Goal: Task Accomplishment & Management: Use online tool/utility

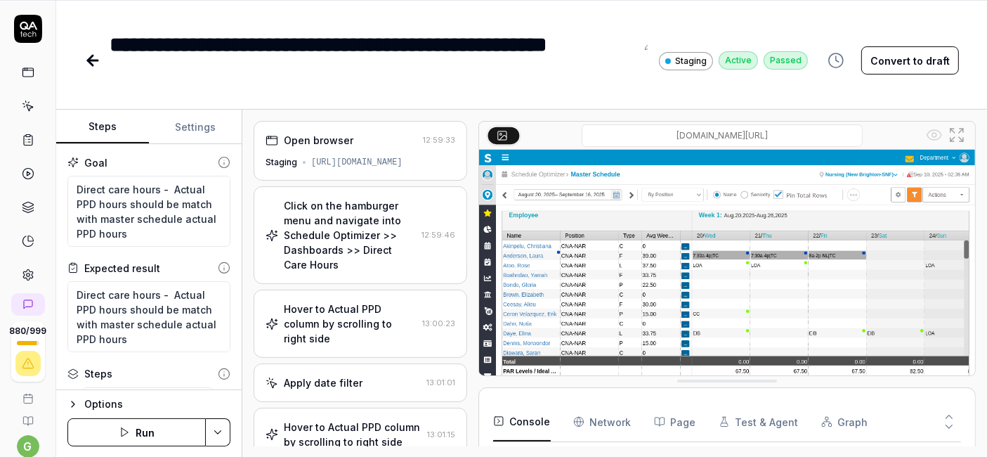
scroll to position [325, 0]
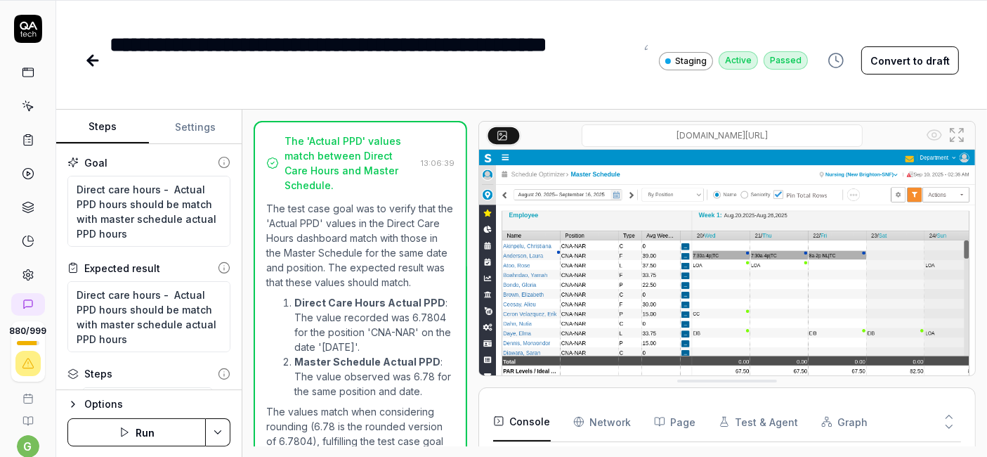
type textarea "*"
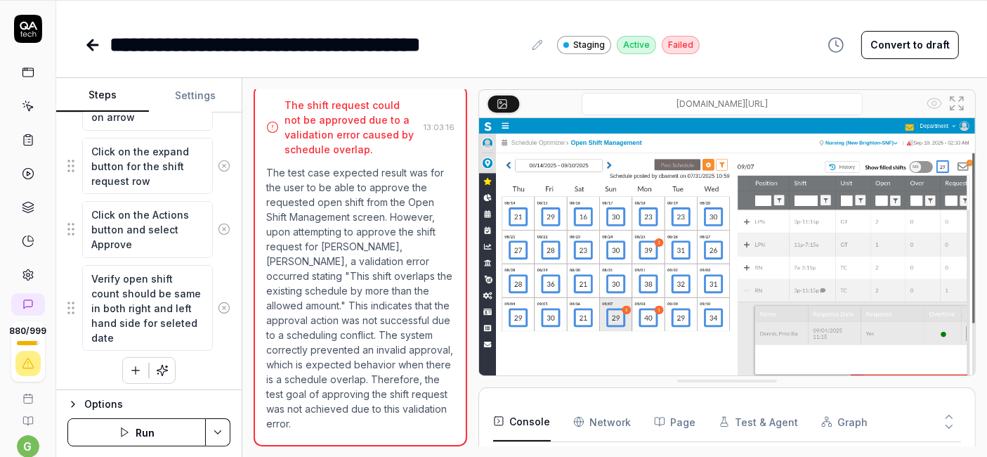
scroll to position [656, 0]
click at [123, 360] on button "button" at bounding box center [135, 370] width 25 height 25
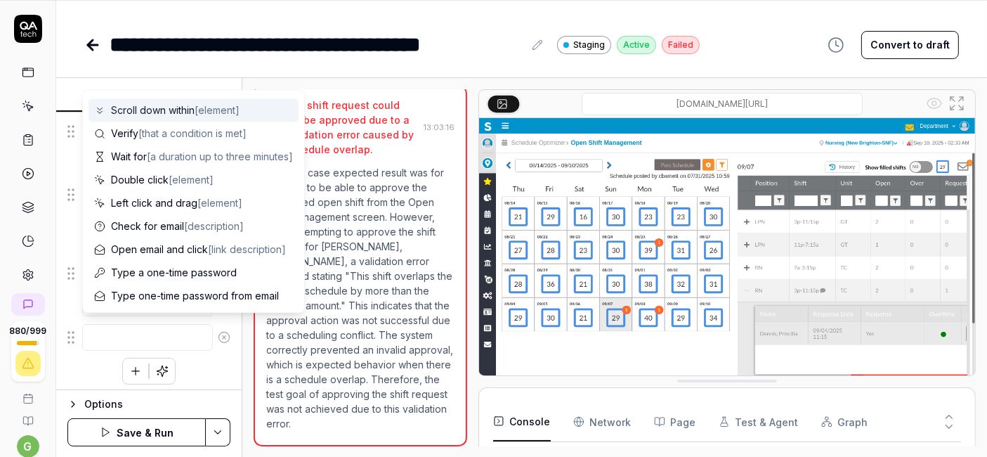
scroll to position [0, 0]
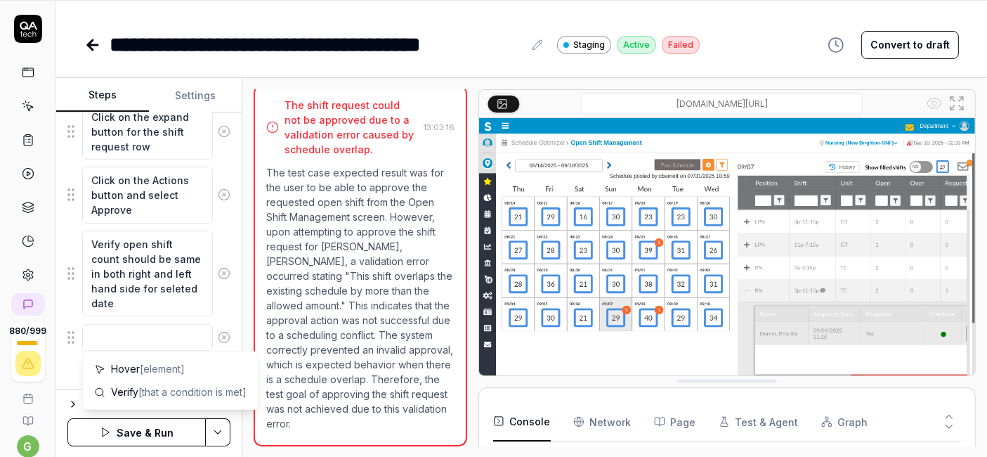
type textarea "*"
type textarea "V"
type textarea "*"
type textarea "Ve"
type textarea "*"
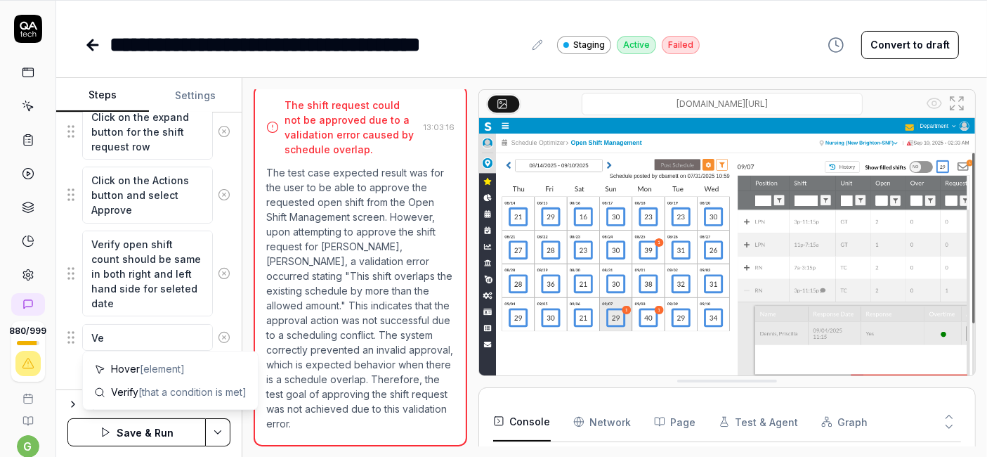
type textarea "Ver"
type textarea "*"
type textarea "Veri"
type textarea "*"
type textarea "Verif"
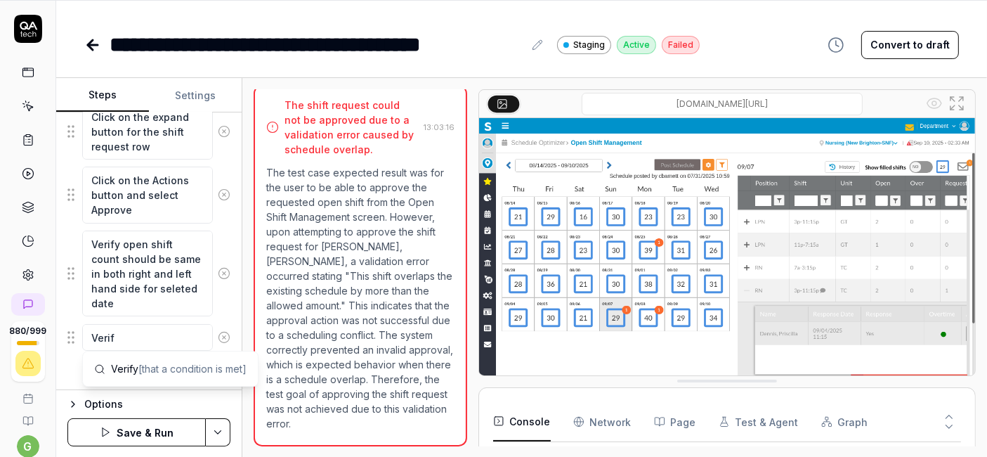
type textarea "*"
type textarea "Verify"
type textarea "*"
type textarea "Verify"
type textarea "*"
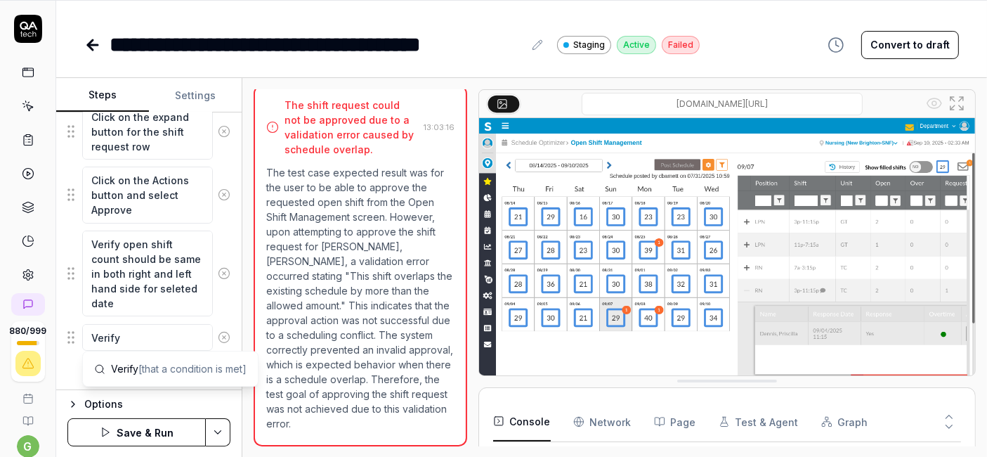
type textarea "Verify I"
type textarea "*"
type textarea "Verify If"
type textarea "*"
type textarea "Verify If"
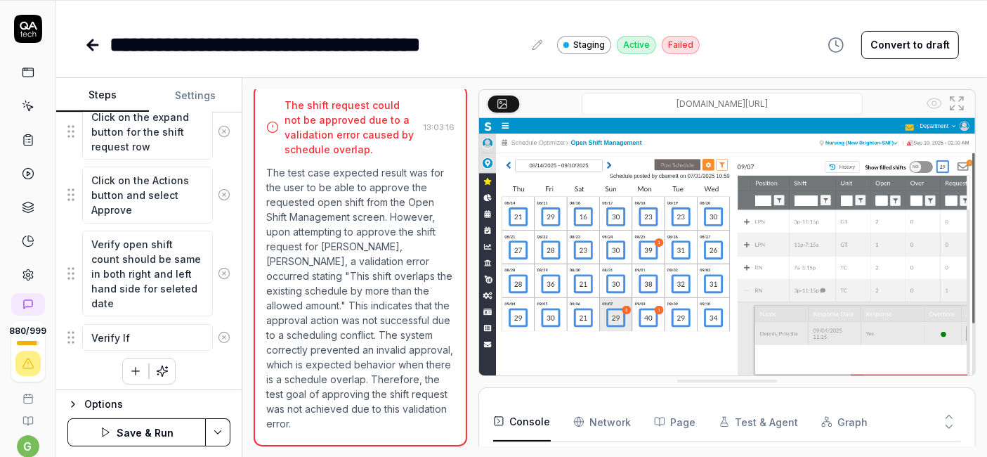
scroll to position [44, 0]
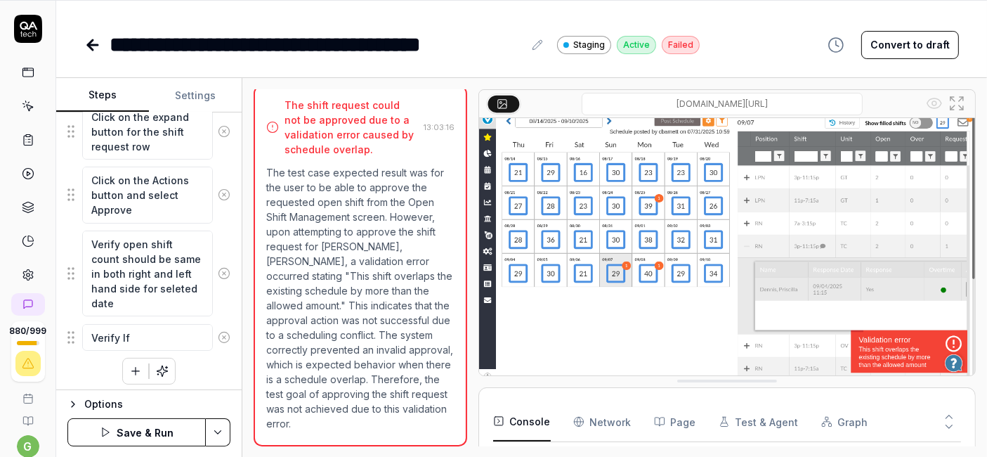
type textarea "*"
type textarea "Verify If a"
type textarea "*"
type textarea "Verify If an"
type textarea "*"
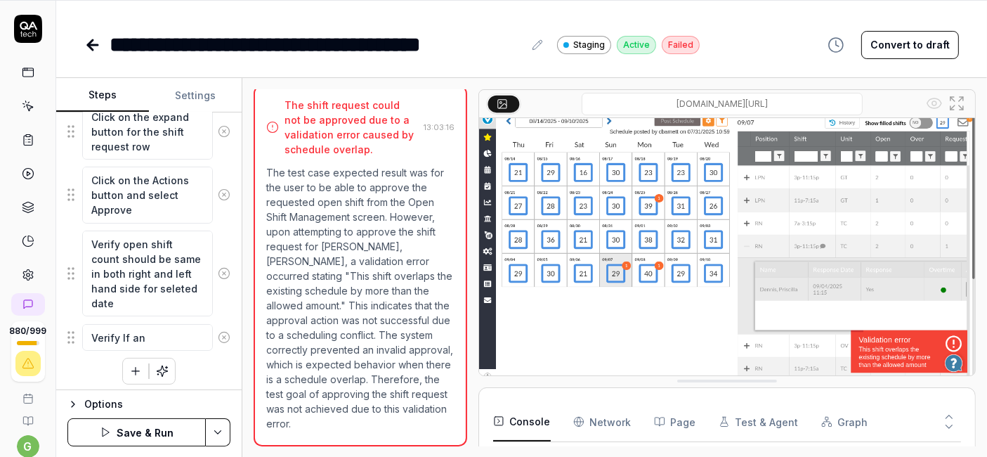
type textarea "Verify If any"
type textarea "*"
type textarea "Verify If any"
type textarea "*"
type textarea "Verify If any v"
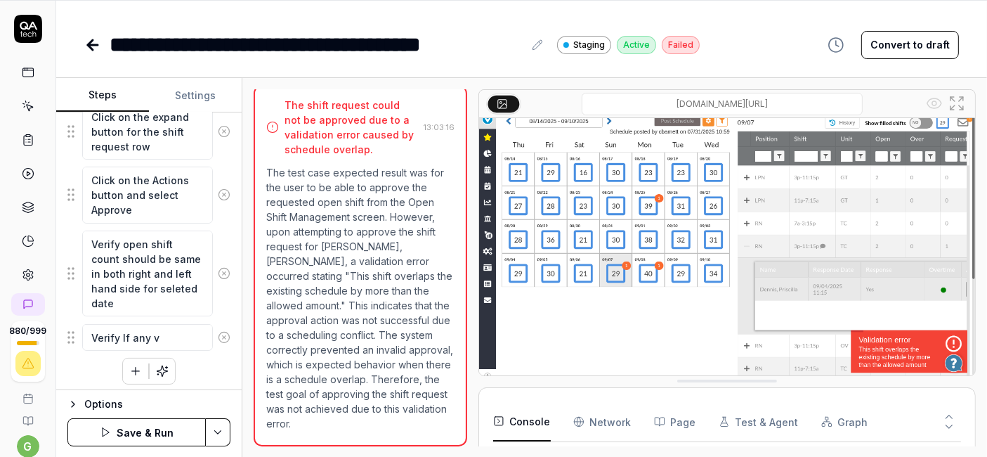
type textarea "*"
type textarea "Verify If any va"
type textarea "*"
type textarea "Verify If any val"
type textarea "*"
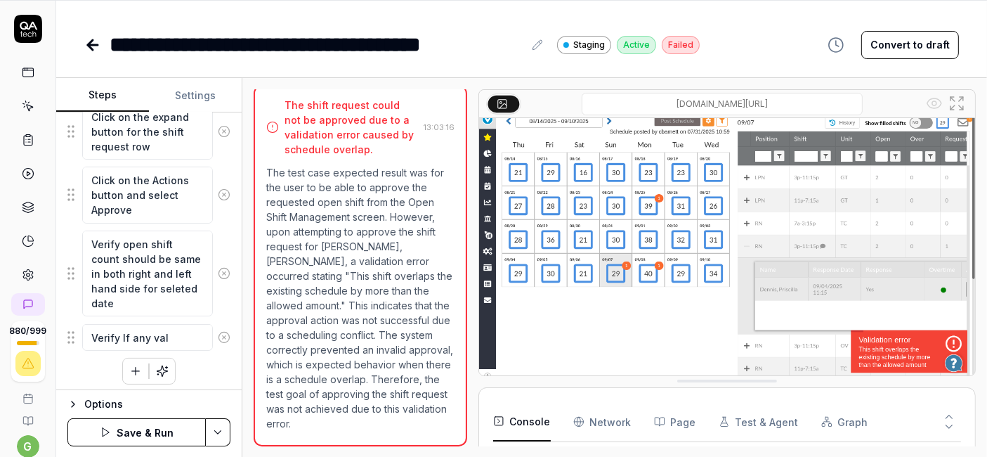
type textarea "Verify If any vali"
type textarea "*"
type textarea "Verify If any valid"
type textarea "*"
type textarea "Verify If any valida"
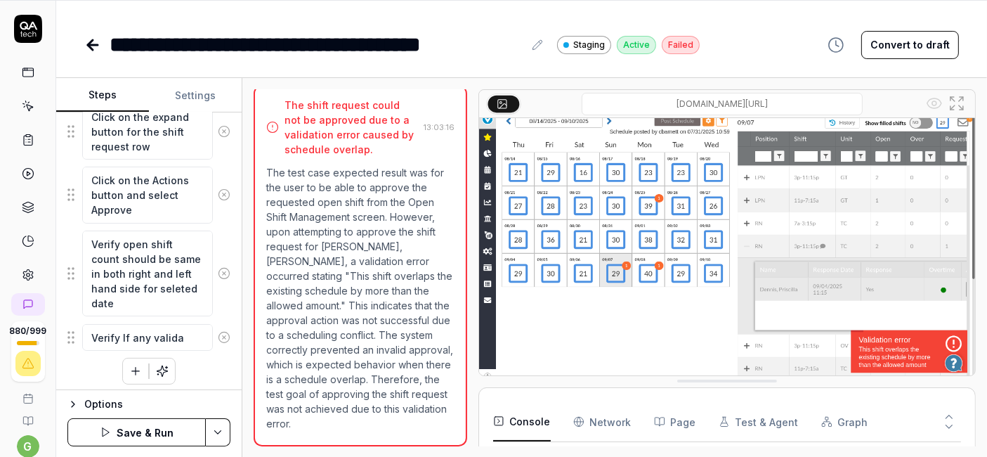
type textarea "*"
type textarea "Verify If any validat"
type textarea "*"
type textarea "Verify If any validati"
type textarea "*"
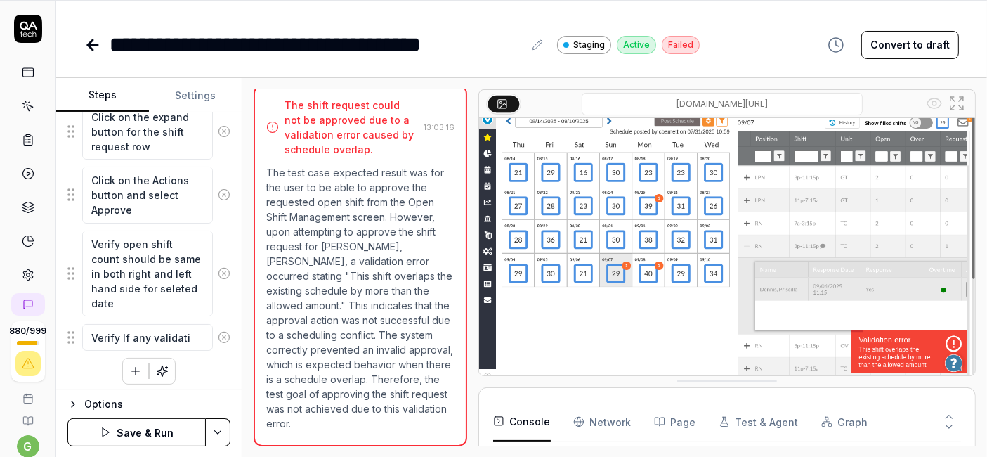
type textarea "Verify If any validatio"
type textarea "*"
type textarea "Verify If any validation"
type textarea "*"
type textarea "Verify If any validation"
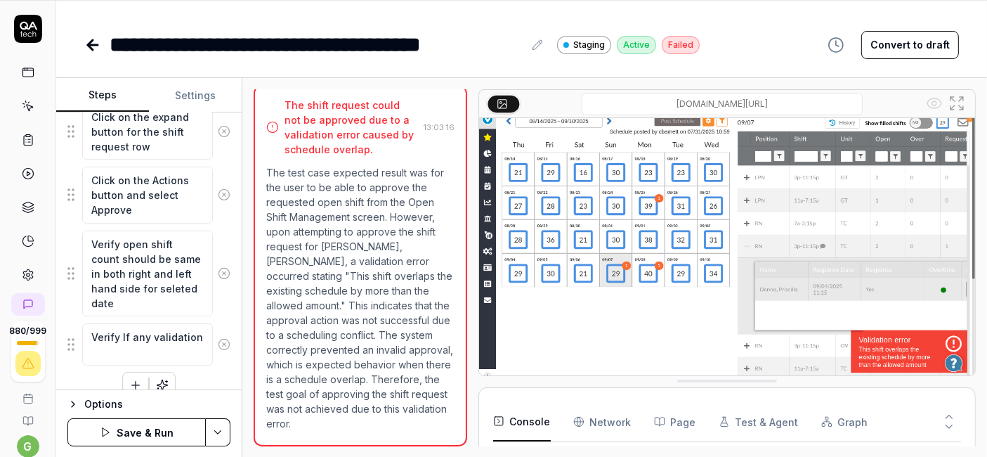
type textarea "*"
type textarea "Verify If any validation e"
type textarea "*"
type textarea "Verify If any validation er"
type textarea "*"
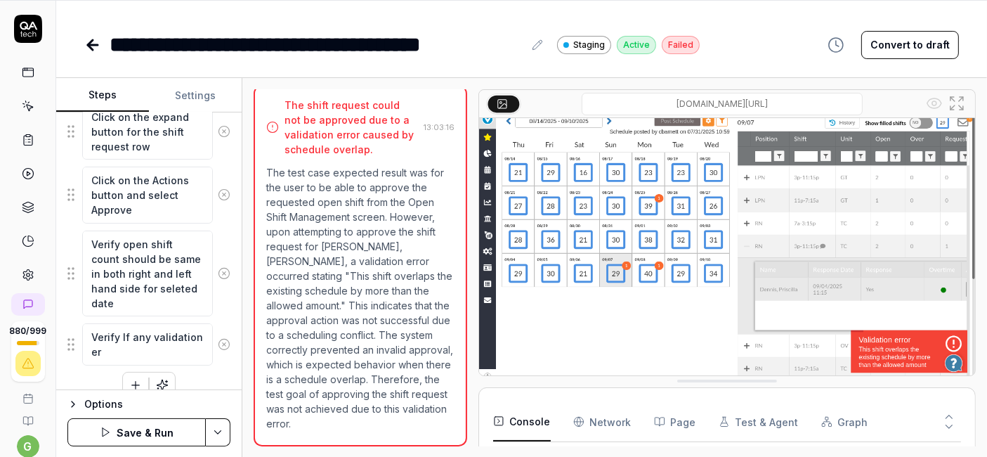
type textarea "Verify If any validation err"
type textarea "*"
type textarea "Verify If any validation erro"
type textarea "*"
type textarea "Verify If any validation erro"
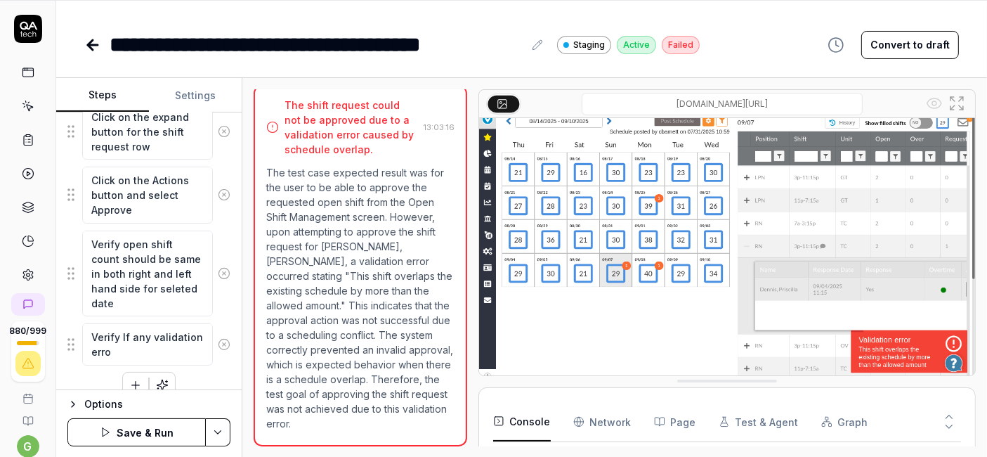
type textarea "*"
type textarea "Verify If any validation erro"
type textarea "*"
type textarea "Verify If any validation error"
type textarea "*"
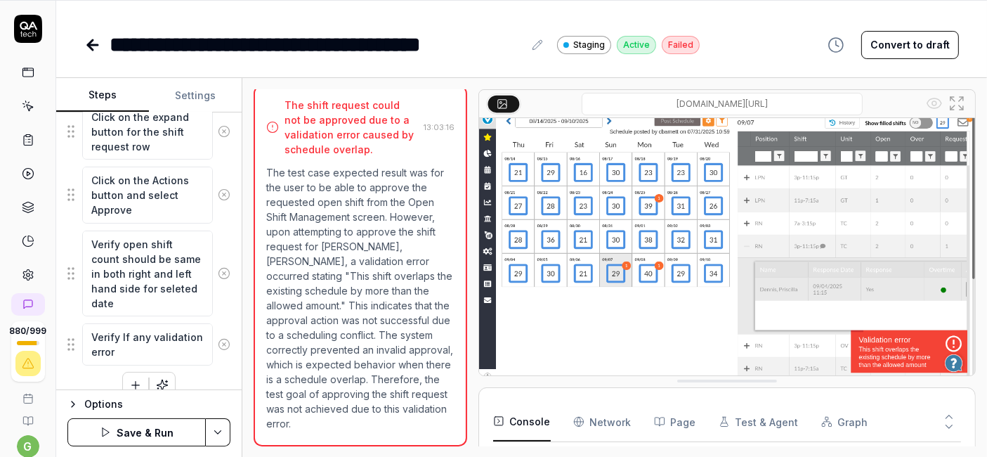
type textarea "Verify If any validation error"
type textarea "*"
type textarea "Verify If any validation error d"
type textarea "*"
type textarea "Verify If any validation error di"
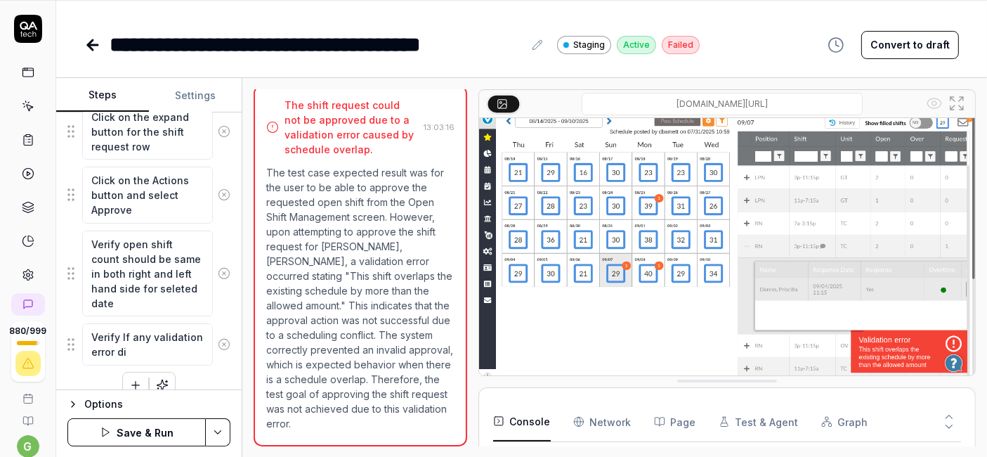
type textarea "*"
type textarea "Verify If any validation error dis"
type textarea "*"
type textarea "Verify If any validation error disp"
type textarea "*"
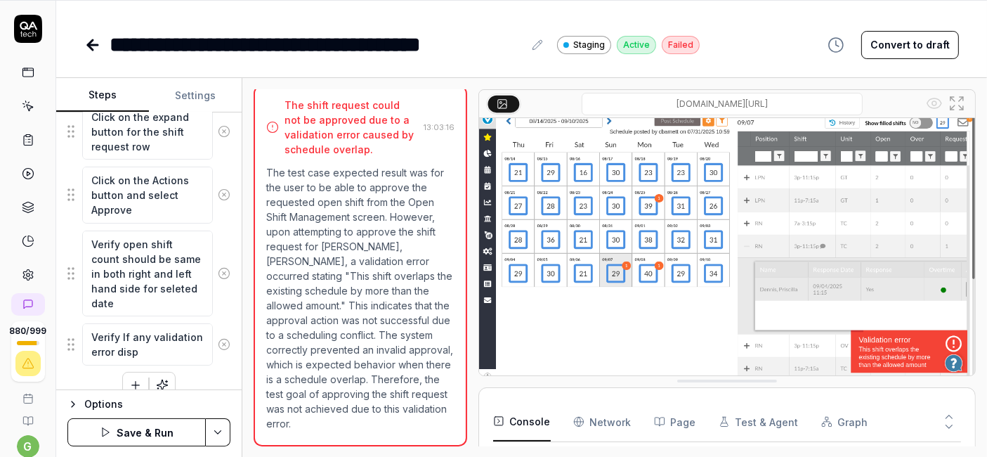
type textarea "Verify If any validation error displ"
type textarea "*"
type textarea "Verify If any validation error displa"
type textarea "*"
type textarea "Verify If any validation error display"
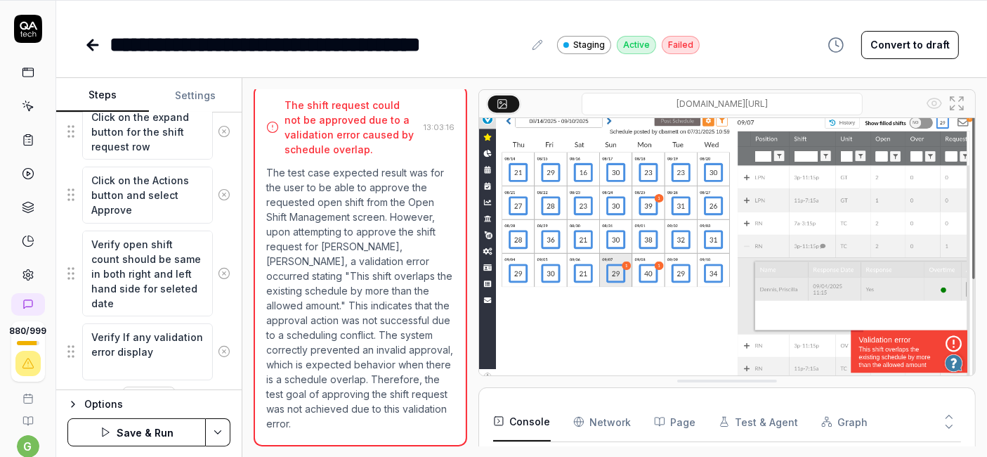
type textarea "*"
type textarea "Verify If any validation error display"
type textarea "*"
type textarea "Verify If any validation error display w"
type textarea "*"
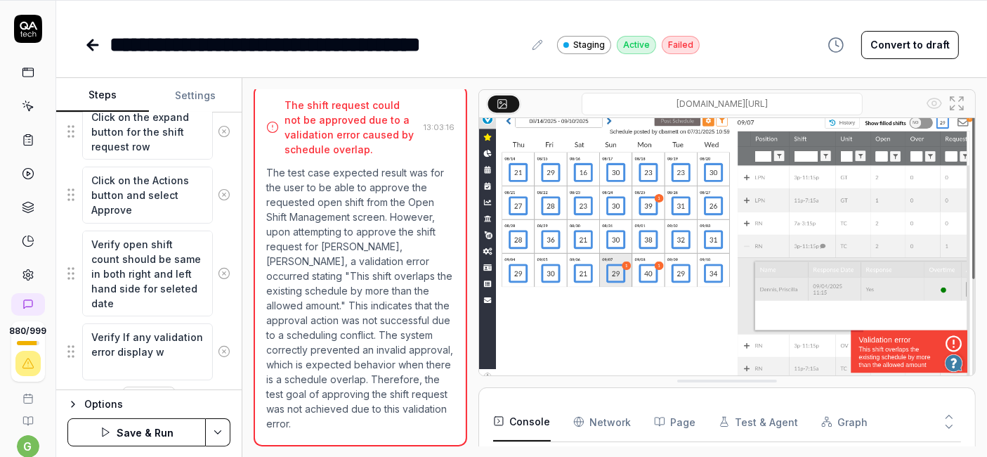
type textarea "Verify If any validation error display wi"
type textarea "*"
type textarea "Verify If any validation error display wit"
type textarea "*"
type textarea "Verify If any validation error display with"
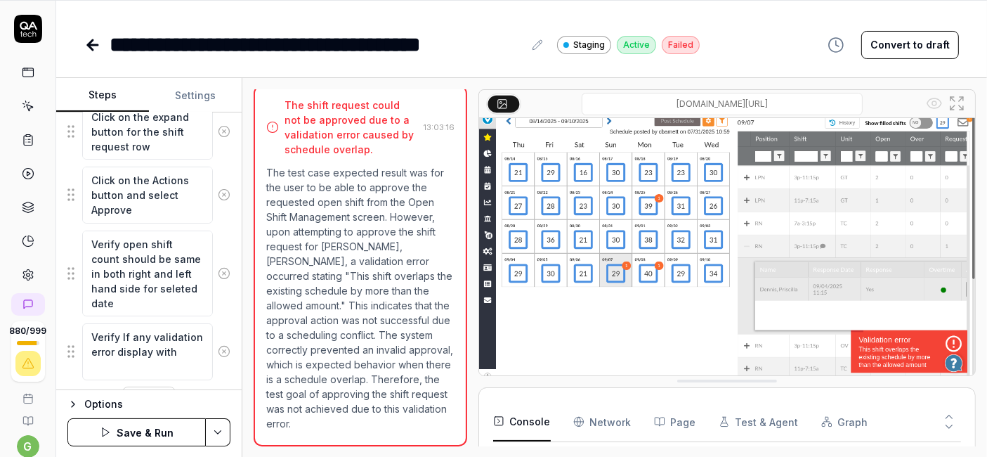
type textarea "*"
type textarea "Verify If any validation error display with"
type textarea "*"
type textarea "Verify If any validation error display with o"
type textarea "*"
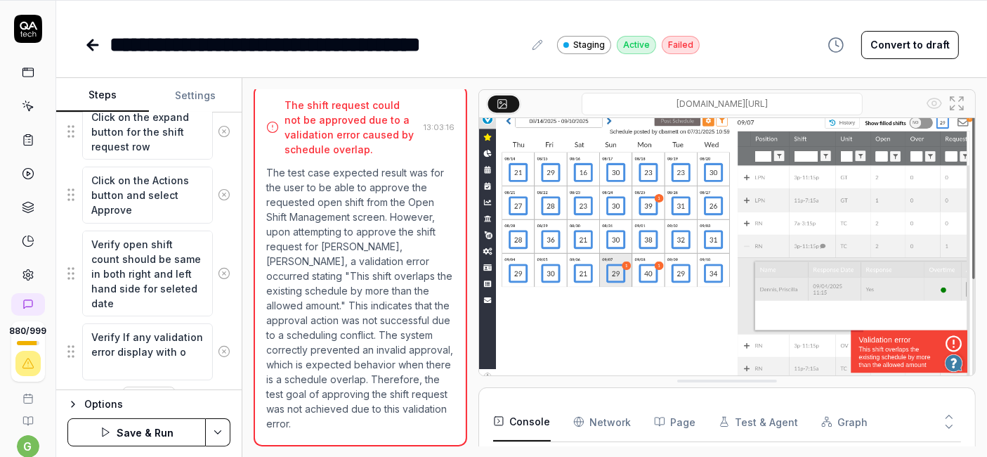
type textarea "Verify If any validation error display with ov"
type textarea "*"
type textarea "Verify If any validation error display with ove"
type textarea "*"
type textarea "Verify If any validation error display with over"
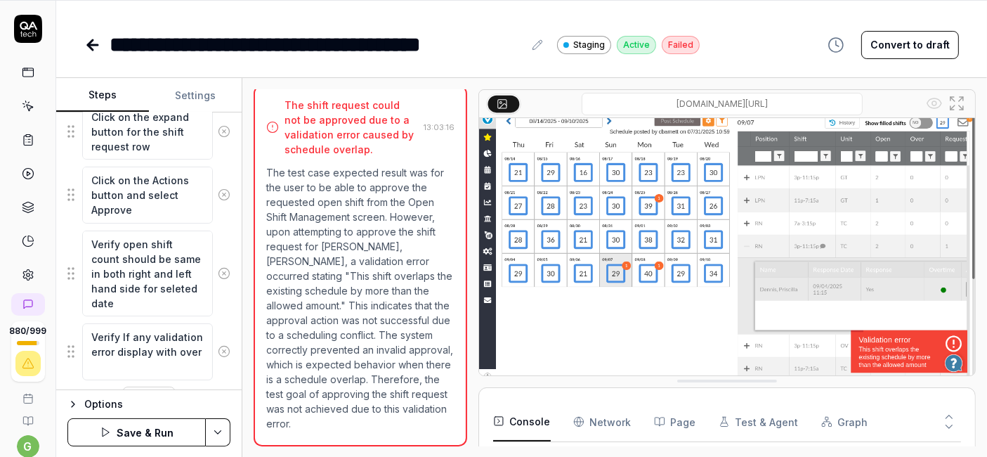
type textarea "*"
type textarea "Verify If any validation error display with overl"
type textarea "*"
type textarea "Verify If any validation error display with overla"
type textarea "*"
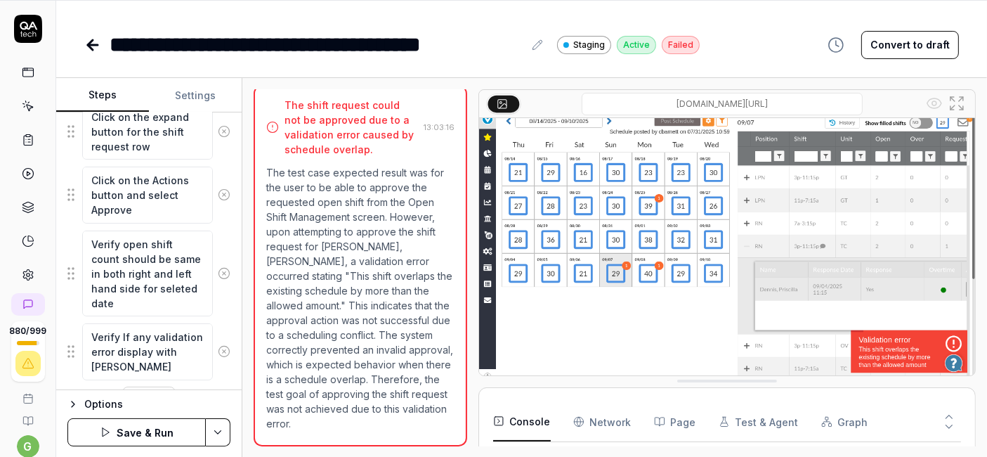
type textarea "Verify If any validation error display with overlap"
type textarea "*"
type textarea "Verify If any validation error display with overlap"
type textarea "*"
type textarea "Verify If any validation error display with overlap c"
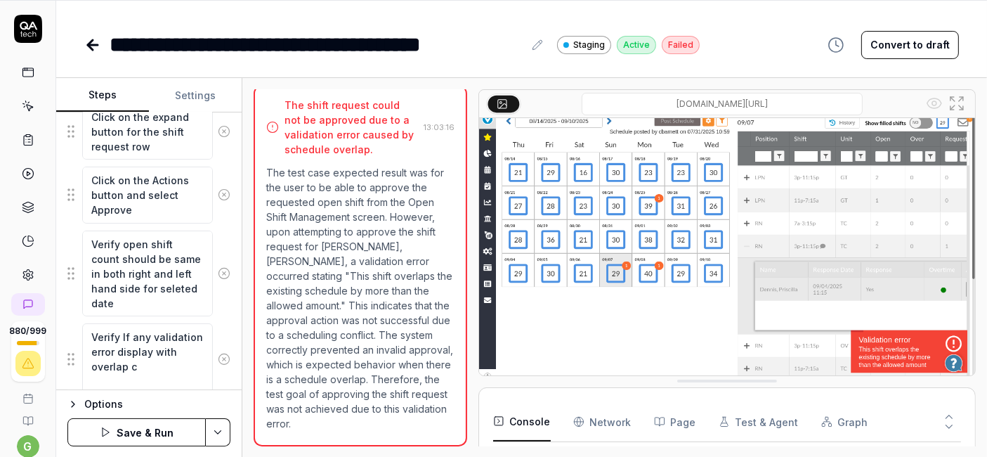
type textarea "*"
type textarea "Verify If any validation error display with overlap"
type textarea "*"
type textarea "Verify If any validation error display with overlap t"
type textarea "*"
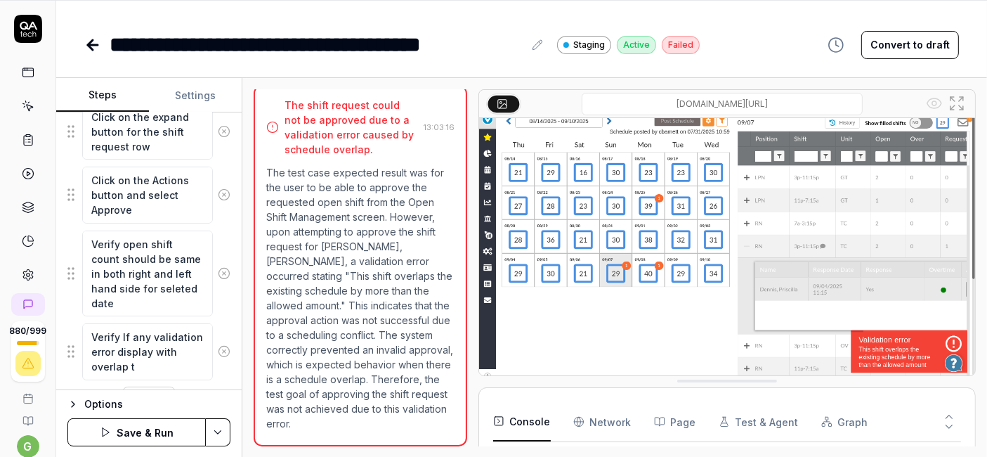
type textarea "Verify If any validation error display with overlap te"
type textarea "*"
type textarea "Verify If any validation error display with overlap tex"
type textarea "*"
type textarea "Verify If any validation error display with overlap text"
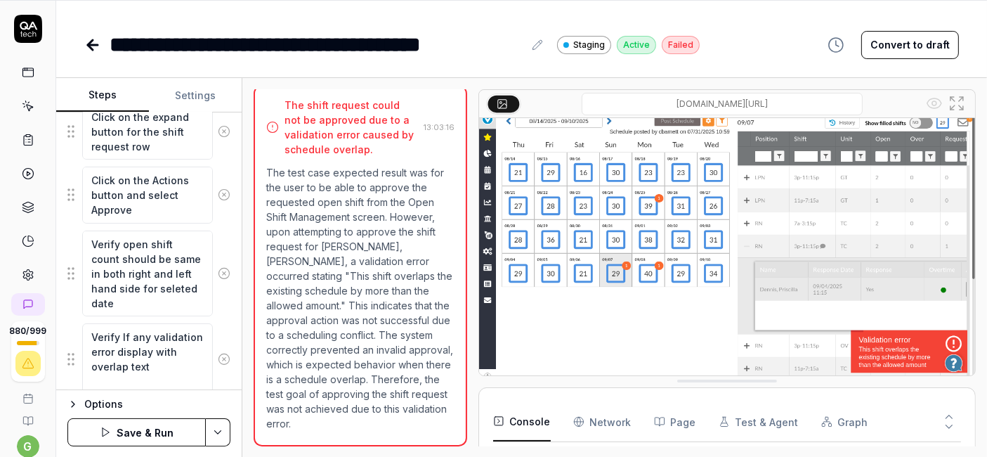
type textarea "*"
type textarea "Verify If any validation error display with overlap text"
type textarea "*"
type textarea "Verify If any validation error display with overlap text g"
type textarea "*"
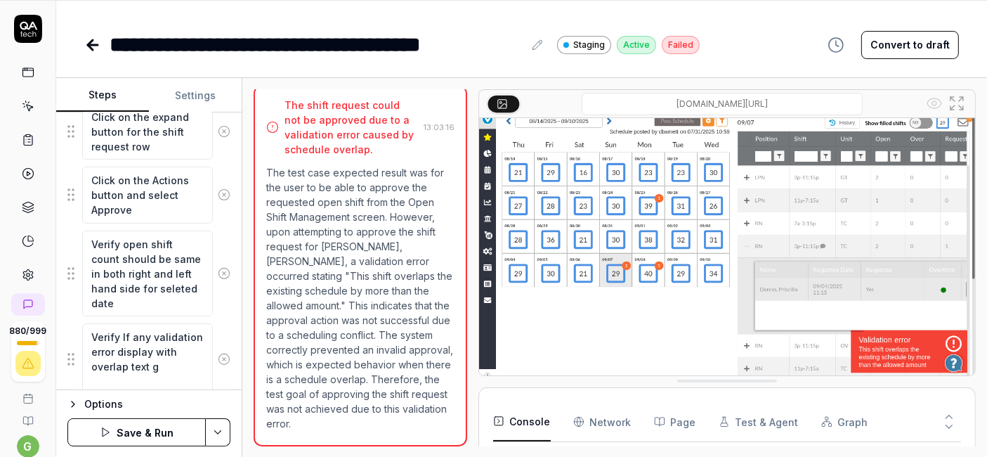
type textarea "Verify If any validation error display with overlap text go"
type textarea "*"
type textarea "Verify If any validation error display with overlap text go"
type textarea "*"
type textarea "Verify If any validation error display with overlap text go w"
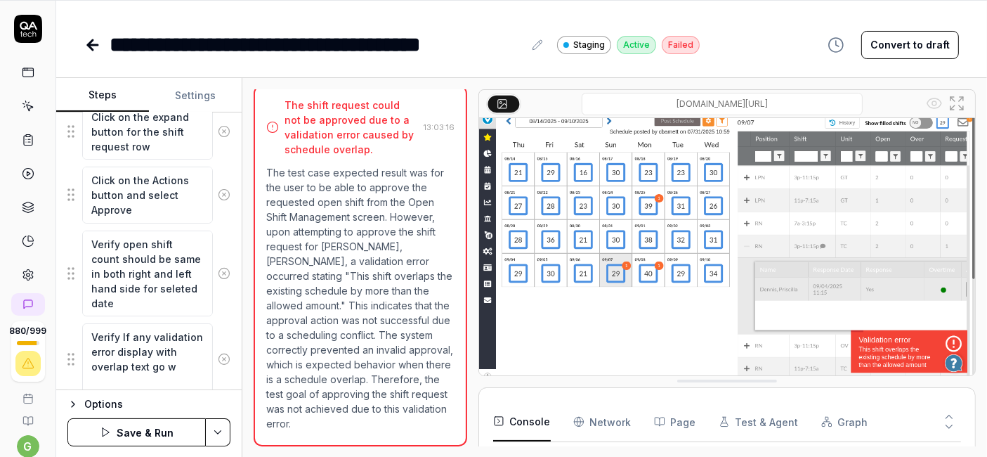
type textarea "*"
type textarea "Verify If any validation error display with overlap text go wi"
type textarea "*"
type textarea "Verify If any validation error display with overlap text go wit"
type textarea "*"
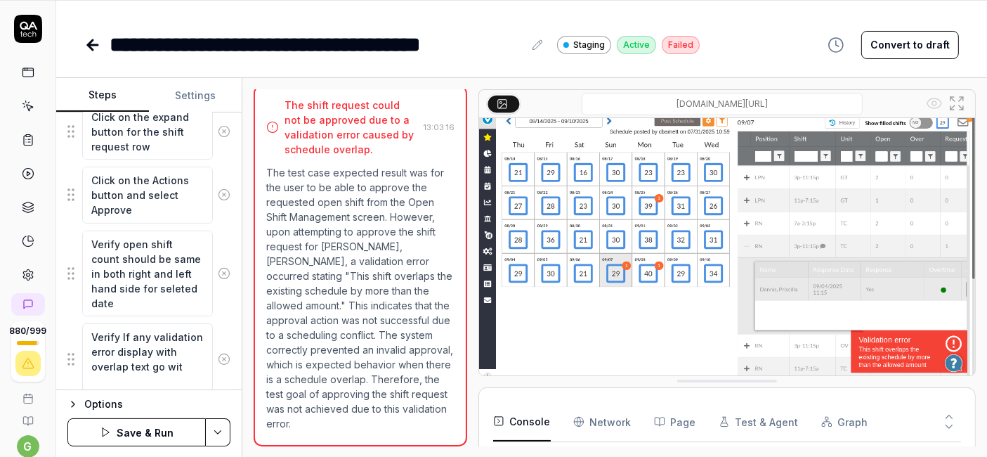
type textarea "Verify If any validation error display with overlap text go with"
type textarea "*"
type textarea "Verify If any validation error display with overlap text go with"
click at [108, 374] on textarea "Verify If any validation error display with overlap text go with" at bounding box center [147, 358] width 131 height 71
type textarea "*"
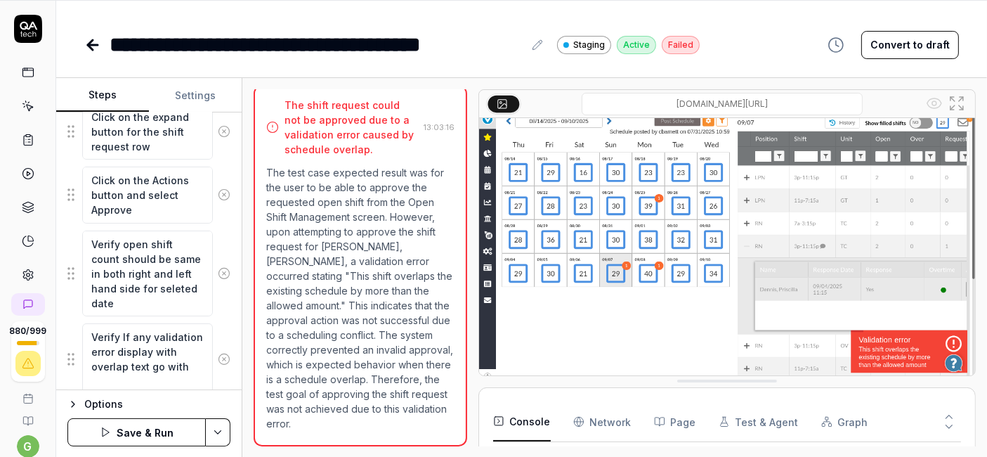
type textarea "Verify If any validation error display with overlap text, go with"
click at [156, 374] on textarea "Verify If any validation error display with overlap text, go with" at bounding box center [147, 358] width 131 height 71
type textarea "*"
type textarea "Verify If any validation error display with overlap text, go with a"
type textarea "*"
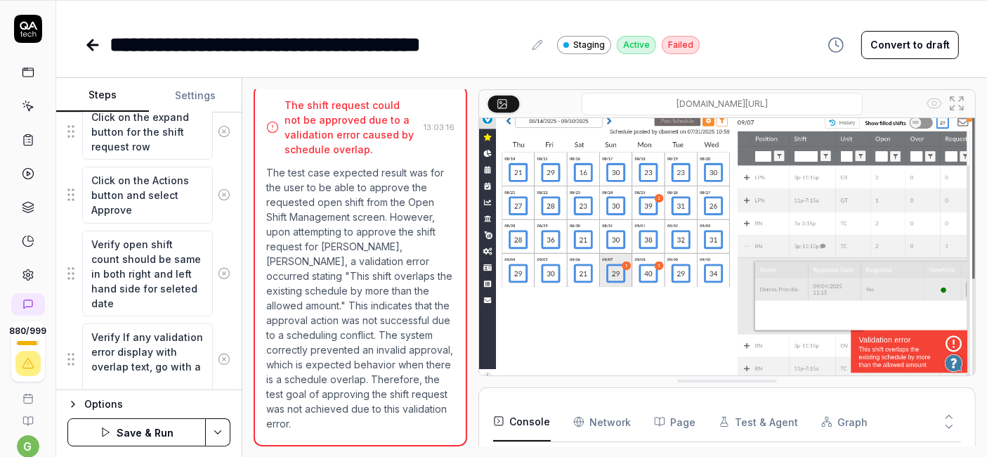
type textarea "Verify If any validation error display with overlap text, go with an"
type textarea "*"
type textarea "Verify If any validation error display with overlap text, go with ano"
type textarea "*"
type textarea "Verify If any validation error display with overlap text, go with anot"
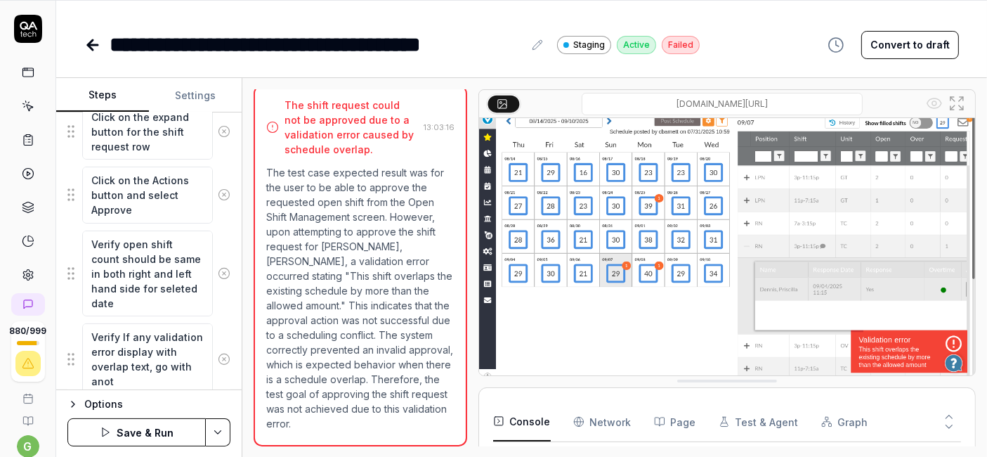
type textarea "*"
type textarea "Verify If any validation error display with overlap text, go with anoth"
type textarea "*"
type textarea "Verify If any validation error display with overlap text, go with anothe"
type textarea "*"
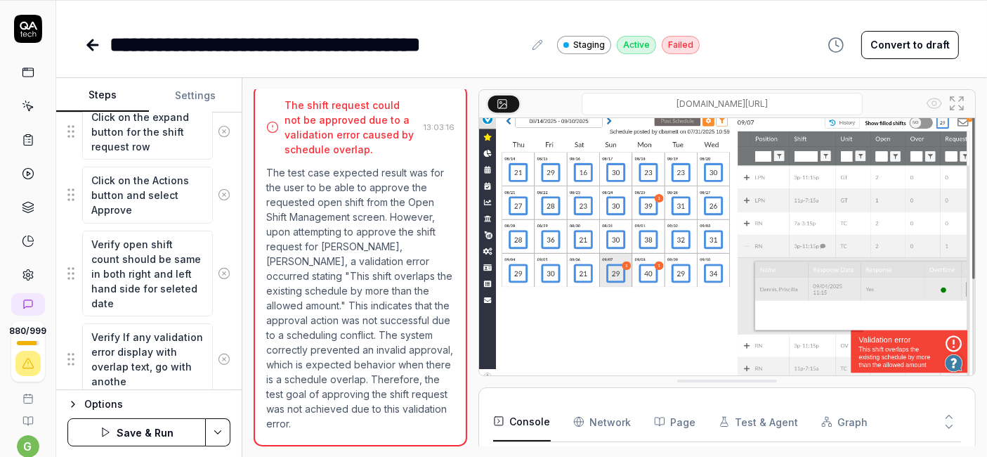
type textarea "Verify If any validation error display with overlap text, go with another"
type textarea "*"
type textarea "Verify If any validation error display with overlap text, go with another"
type textarea "*"
type textarea "Verify If any validation error display with overlap text, go with another d"
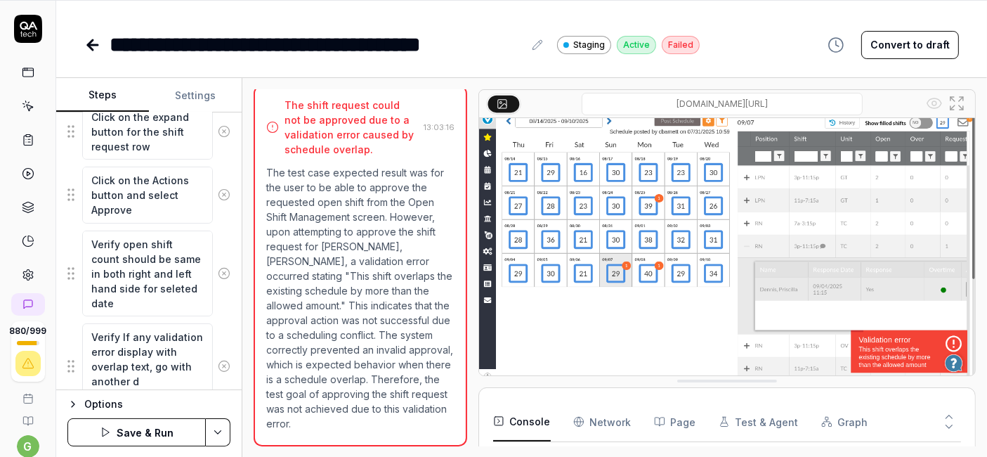
scroll to position [764, 0]
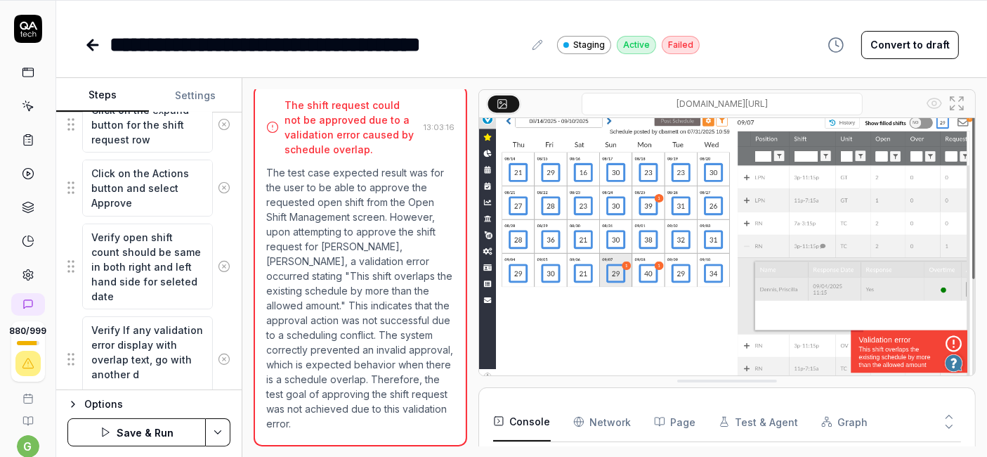
type textarea "*"
type textarea "Verify If any validation error display with overlap text, go with another da"
type textarea "*"
type textarea "Verify If any validation error display with overlap text, go with another dat"
type textarea "*"
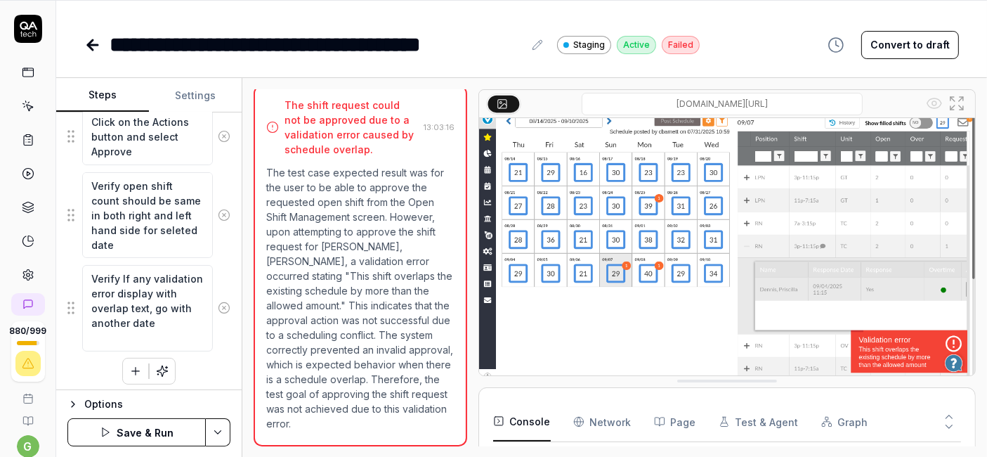
scroll to position [815, 0]
type textarea "Verify If any validation error display with overlap text, go with another date"
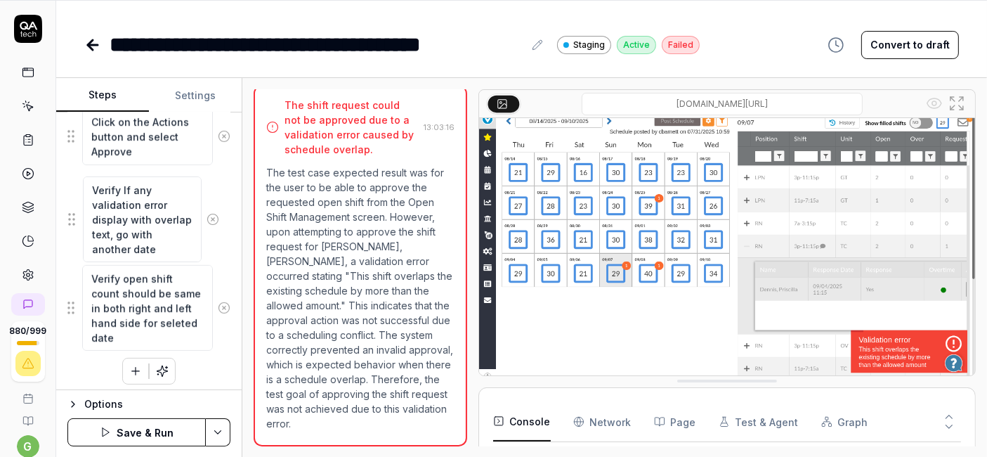
drag, startPoint x: 74, startPoint y: 305, endPoint x: 77, endPoint y: 179, distance: 125.9
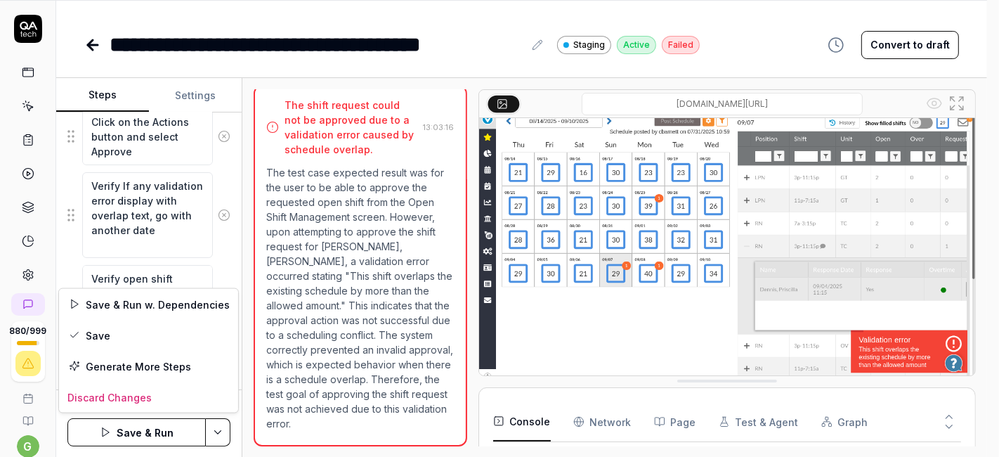
click at [209, 429] on html "**********" at bounding box center [499, 183] width 999 height 549
click at [152, 330] on div "Save" at bounding box center [148, 335] width 179 height 31
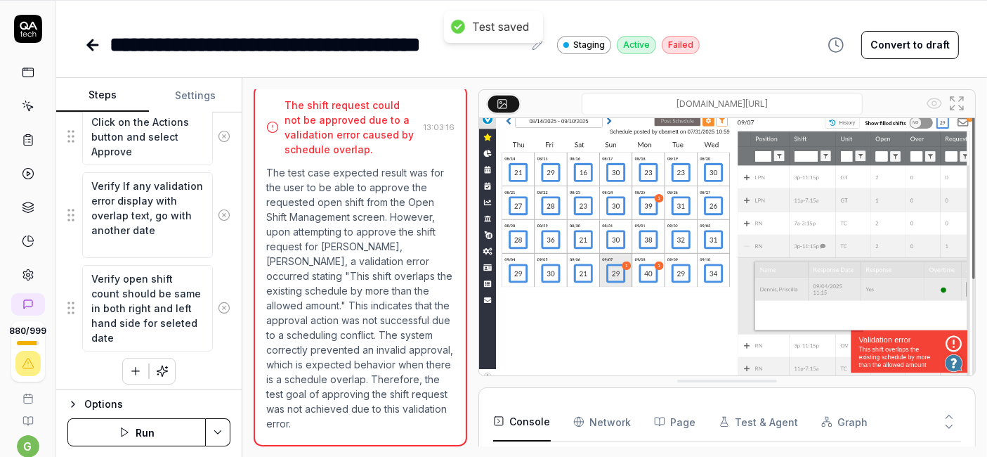
click at [167, 422] on button "Run" at bounding box center [136, 432] width 138 height 28
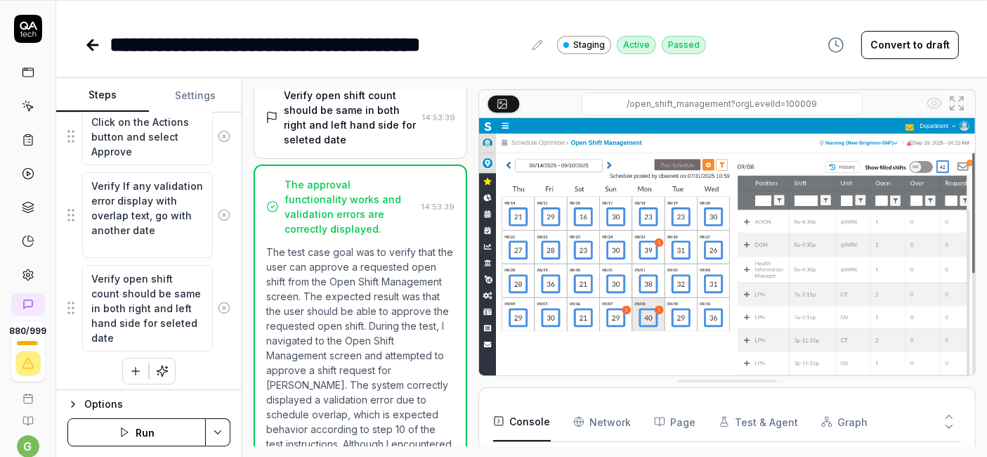
scroll to position [1595, 0]
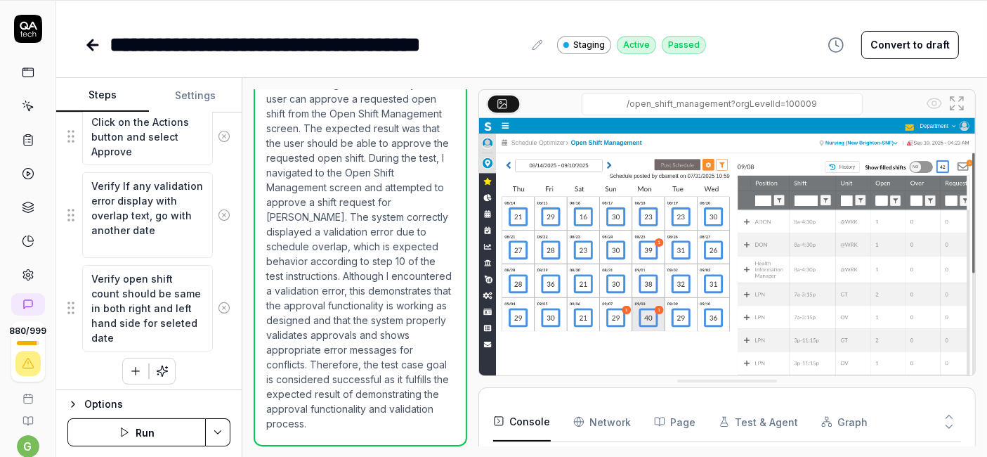
type textarea "*"
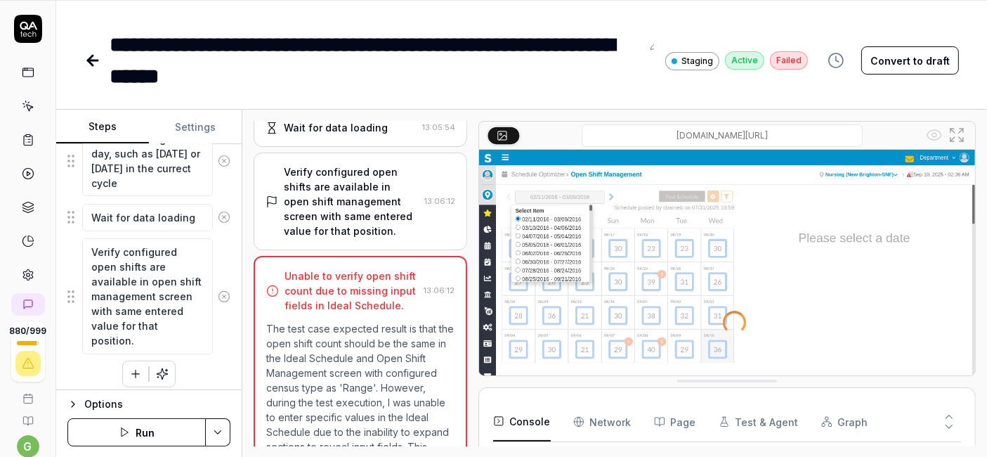
scroll to position [839, 0]
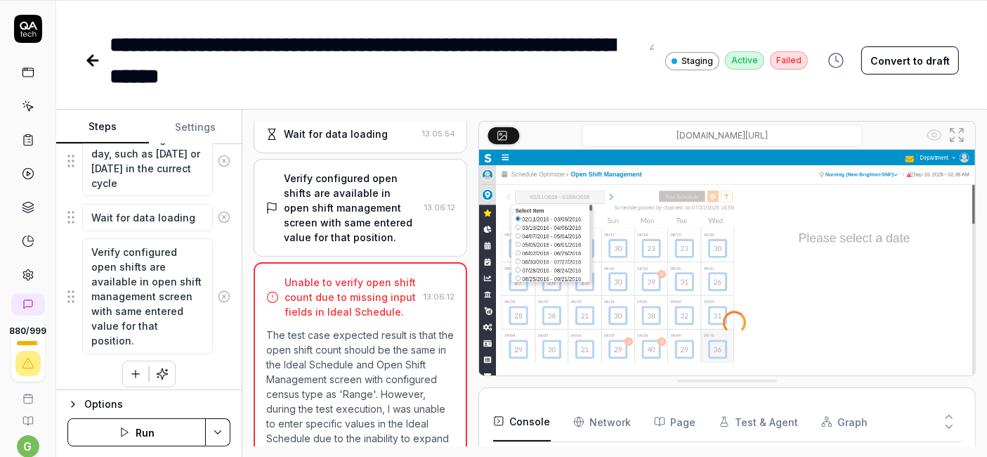
click at [167, 426] on button "Run" at bounding box center [136, 432] width 138 height 28
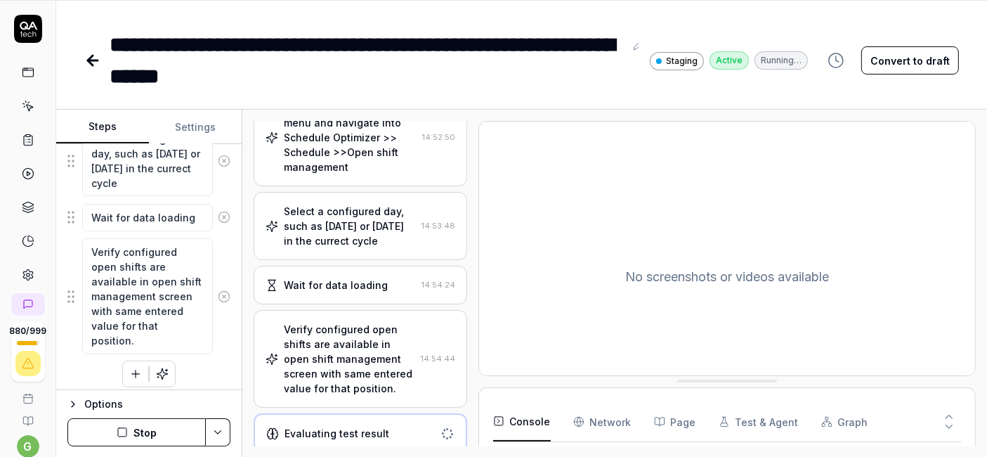
scroll to position [1348, 0]
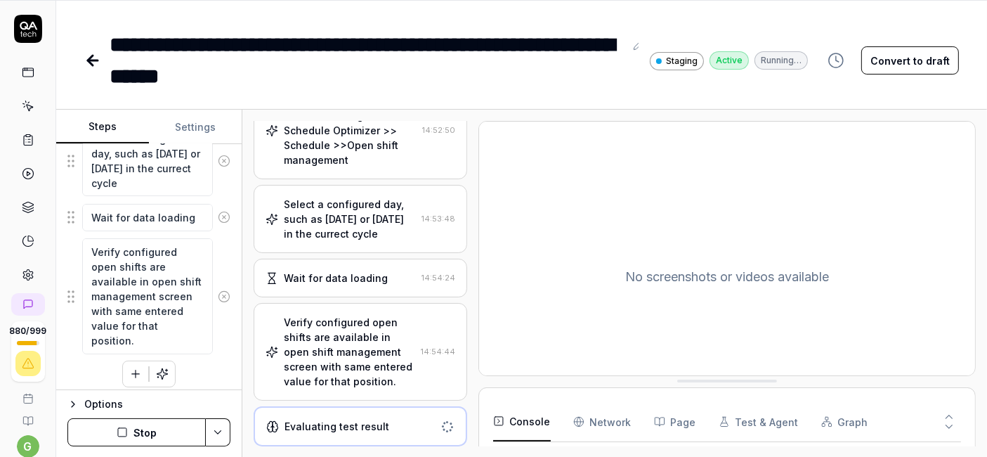
type textarea "*"
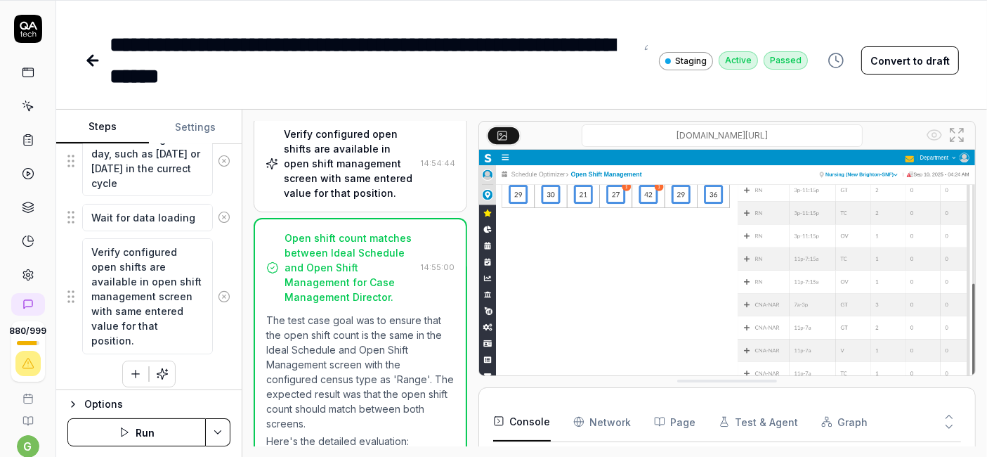
scroll to position [1016, 0]
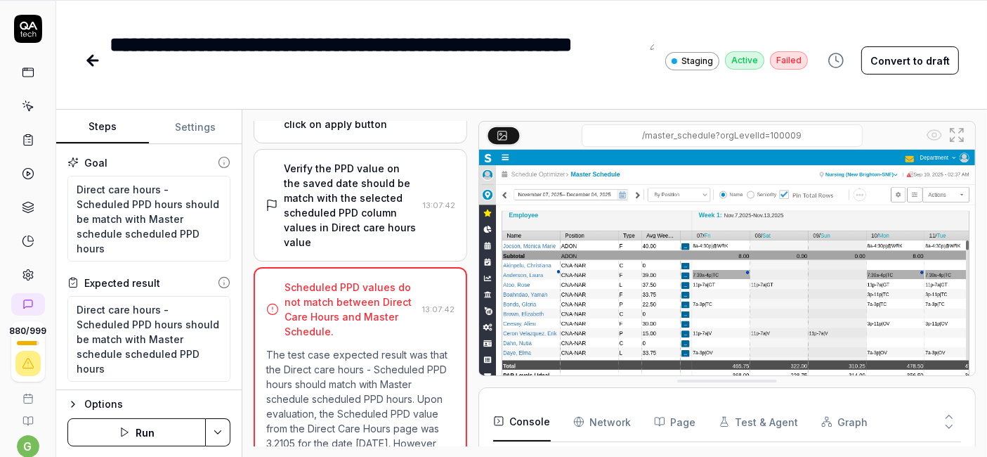
scroll to position [893, 0]
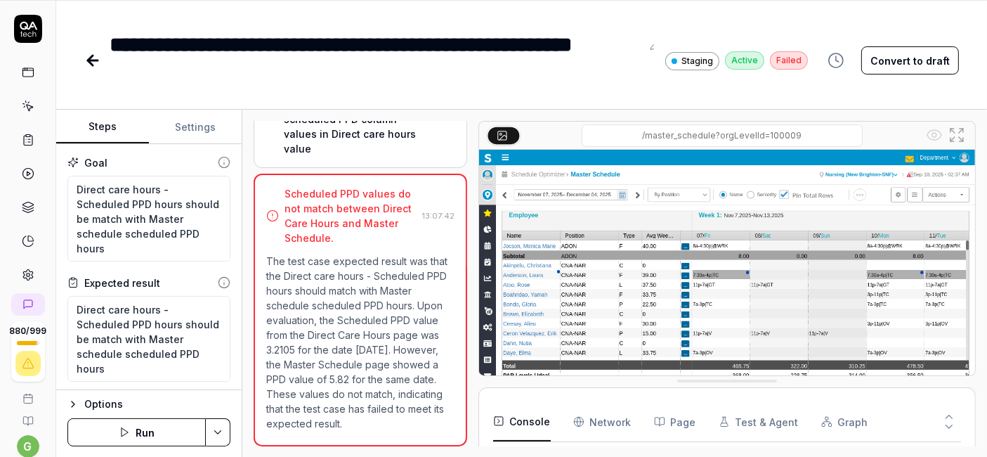
click at [148, 429] on button "Run" at bounding box center [136, 432] width 138 height 28
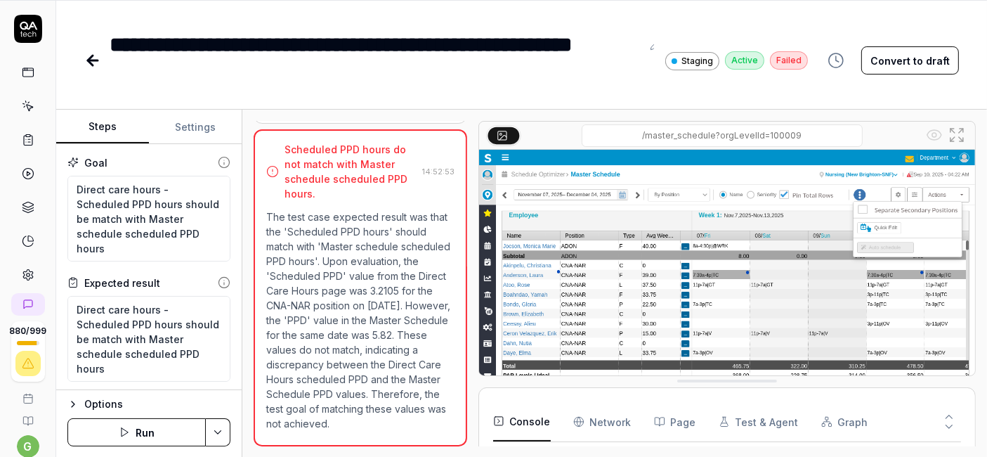
scroll to position [864, 0]
click at [609, 94] on div "**********" at bounding box center [521, 229] width 931 height 457
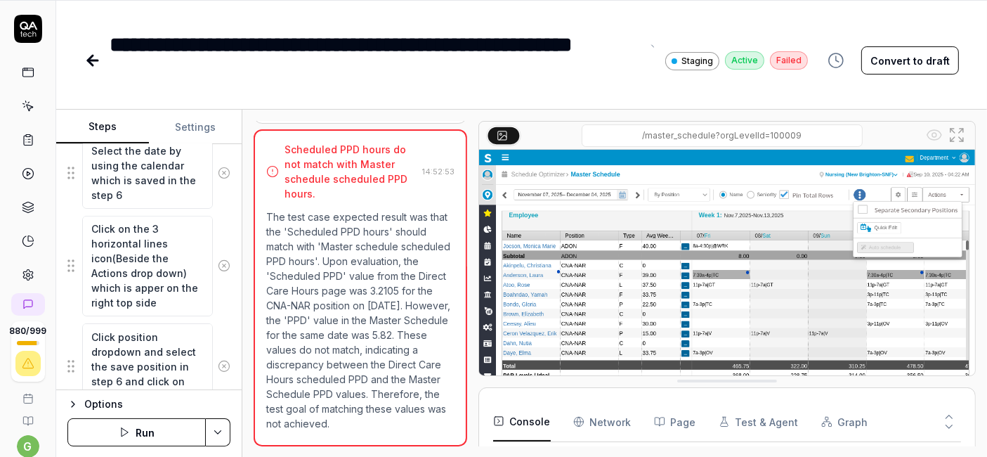
scroll to position [0, 0]
click at [134, 271] on textarea "Click on the 3 horizontal lines icon(Beside the Actions drop down) which is app…" at bounding box center [147, 266] width 131 height 101
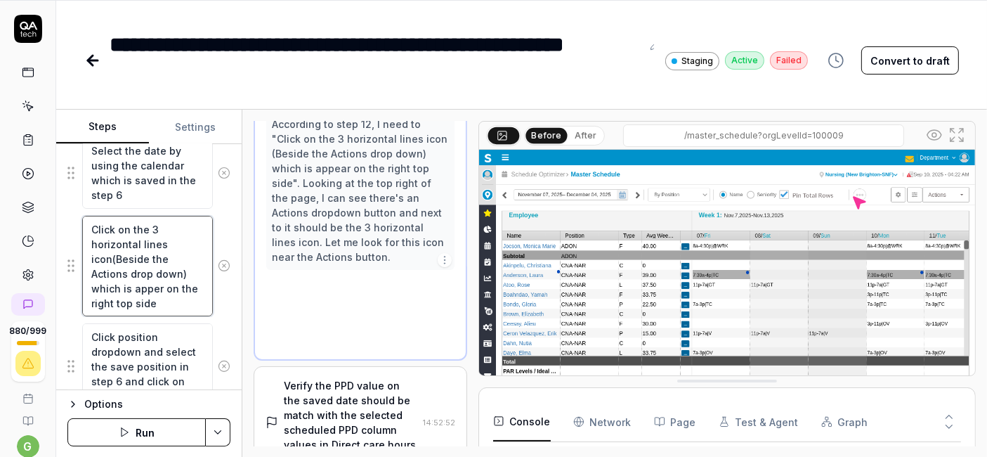
scroll to position [789, 0]
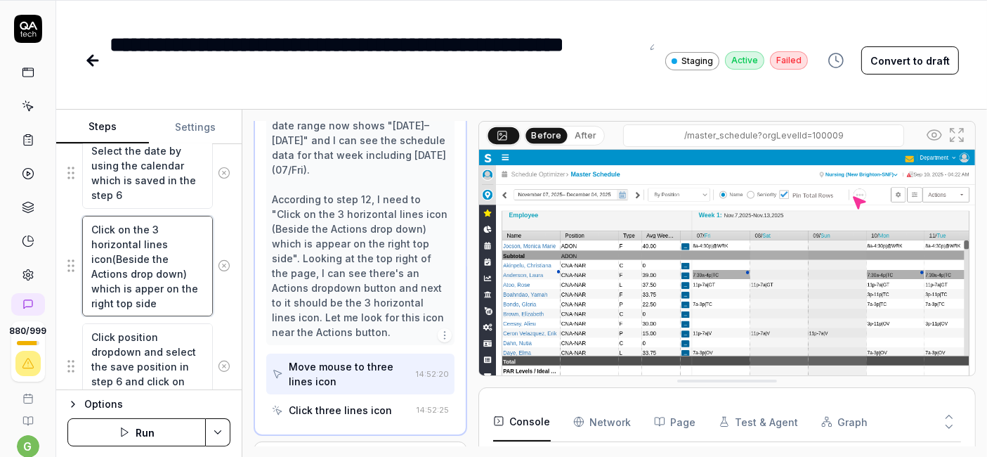
drag, startPoint x: 114, startPoint y: 251, endPoint x: 114, endPoint y: 278, distance: 26.7
click at [114, 278] on textarea "Click on the 3 horizontal lines icon(Beside the Actions drop down) which is app…" at bounding box center [147, 266] width 131 height 101
click at [116, 280] on textarea "Click on the 3 horizontal lines icon(Beside the Actions drop down) which is app…" at bounding box center [147, 266] width 131 height 101
type textarea "*"
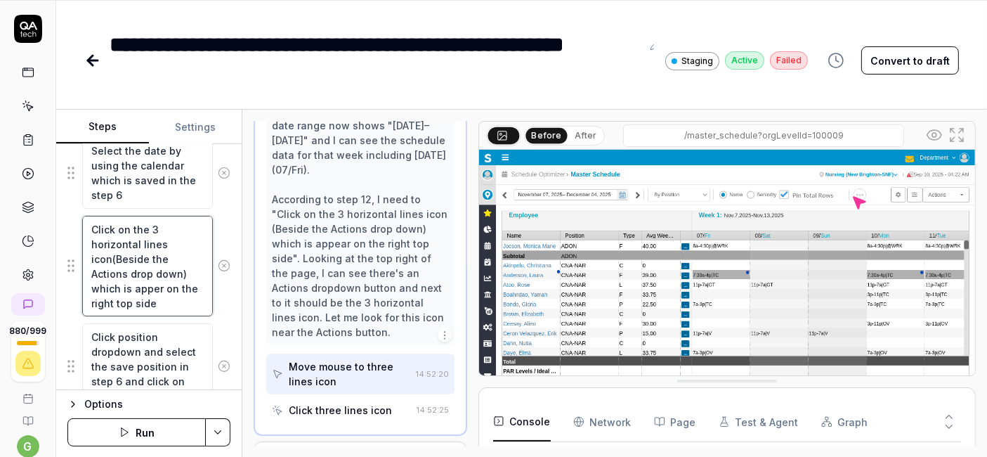
type textarea "Click on the 3 horizontal lines icon(Beside the Actions drop down ) which is ap…"
type textarea "*"
type textarea "Click on the 3 horizontal lines icon(Beside the Actions drop down ) which is ap…"
paste textarea
type textarea "*"
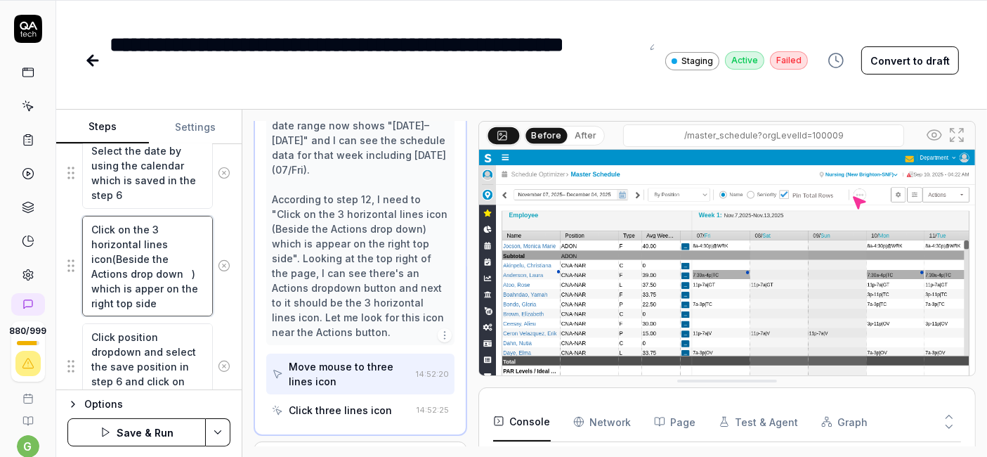
type textarea "Click on the 3 horizontal lines icon(Beside the Actions drop down ) which is ap…"
drag, startPoint x: 134, startPoint y: 239, endPoint x: 90, endPoint y: 242, distance: 44.4
click at [90, 242] on textarea "Click on the 3 horizontal lines icon(Beside the Actions drop down ) which is ap…" at bounding box center [147, 266] width 131 height 101
type textarea "*"
type textarea "Click on the 3 l lines icon(Beside the Actions drop down ) which is apper on th…"
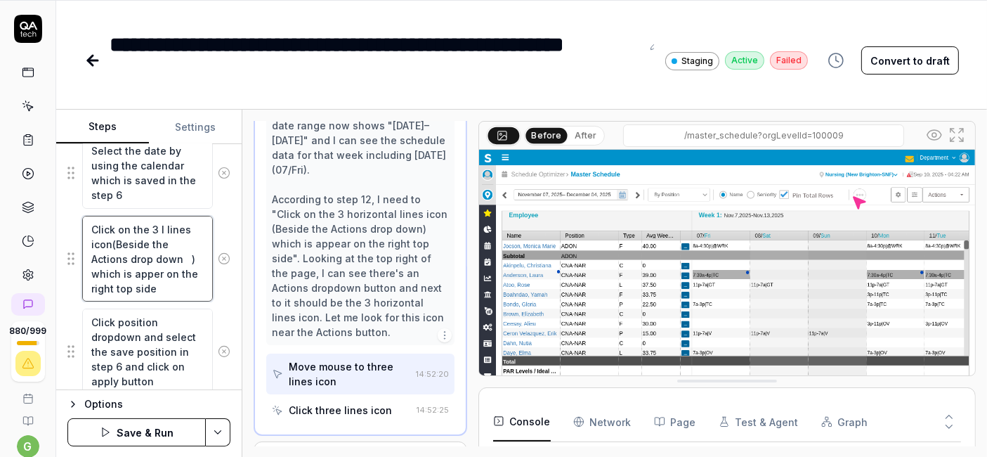
type textarea "*"
type textarea "Click on the 3 lines icon(Beside the Actions drop down ) which is apper on the …"
type textarea "*"
type textarea "Click on the 3 lines icon(Beside the Actions drop down ) which is apper on the …"
click at [186, 252] on textarea "Click on the 3 lines icon(Beside the Actions drop down ) which is apper on the …" at bounding box center [147, 259] width 131 height 86
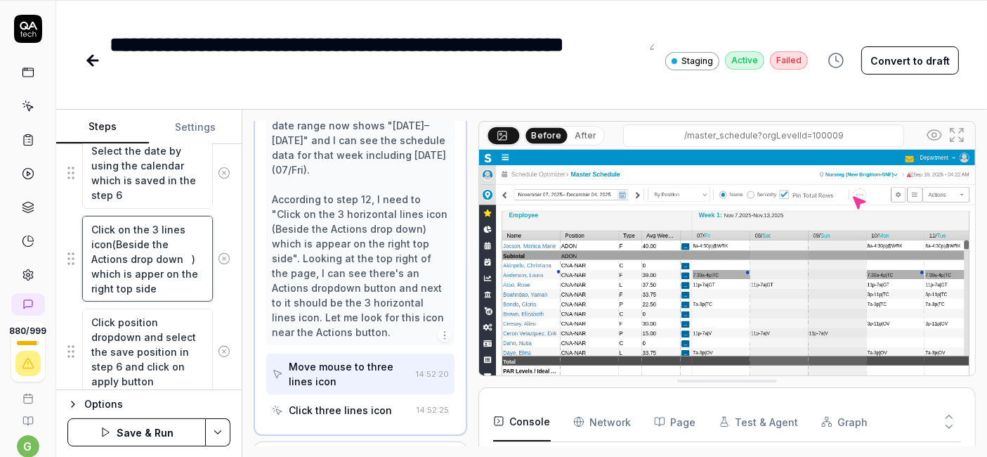
type textarea "*"
type textarea "Click on the 3 lines icon(Beside the Actions drop down ) which is apper on the …"
type textarea "*"
type textarea "Click on the 3 lines icon(Beside the Actions drop down ) which is apper on the …"
type textarea "*"
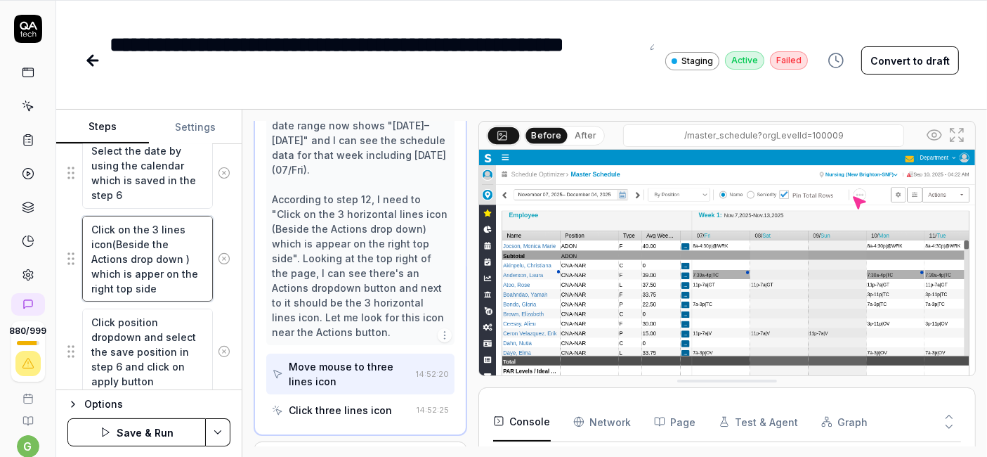
type textarea "Click on the 3 lines icon(Beside the Actions drop dow ) which is apper on the r…"
type textarea "*"
type textarea "Click on the 3 lines icon(Beside the Actions drop down ) which is apper on the …"
type textarea "*"
type textarea "Click on the 3 lines icon(Beside the Actions drop down) which is apper on the r…"
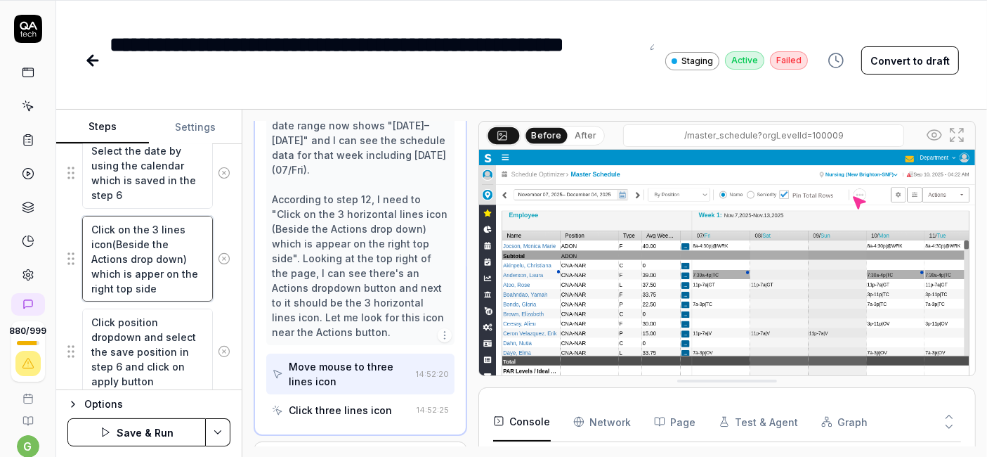
drag, startPoint x: 117, startPoint y: 240, endPoint x: 181, endPoint y: 250, distance: 64.6
click at [181, 250] on textarea "Click on the 3 lines icon(Beside the Actions drop down) which is apper on the r…" at bounding box center [147, 259] width 131 height 86
type textarea "*"
type textarea "Click on the 3 lines icon(N) which is apper on the right top side"
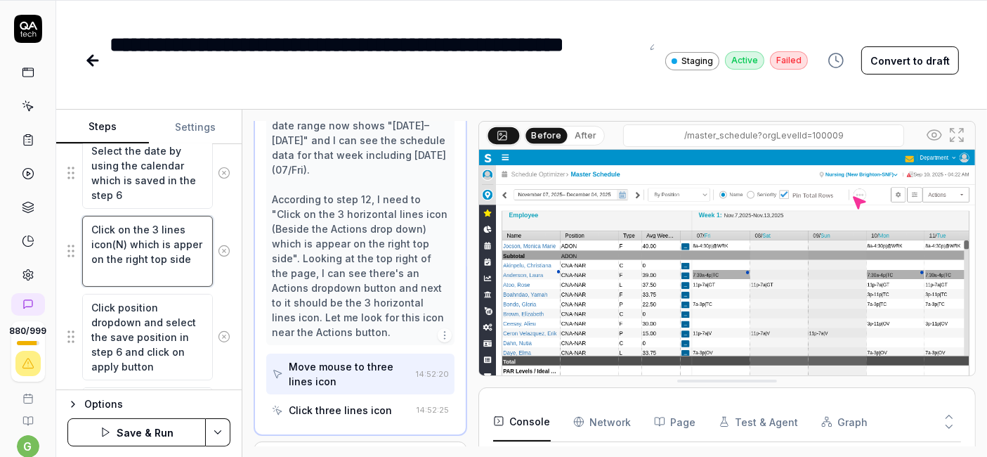
type textarea "*"
type textarea "Click on the 3 lines icon(Ne) which is apper on the right top side"
type textarea "*"
type textarea "Click on the 3 lines icon(Nex) which is apper on the right top side"
type textarea "*"
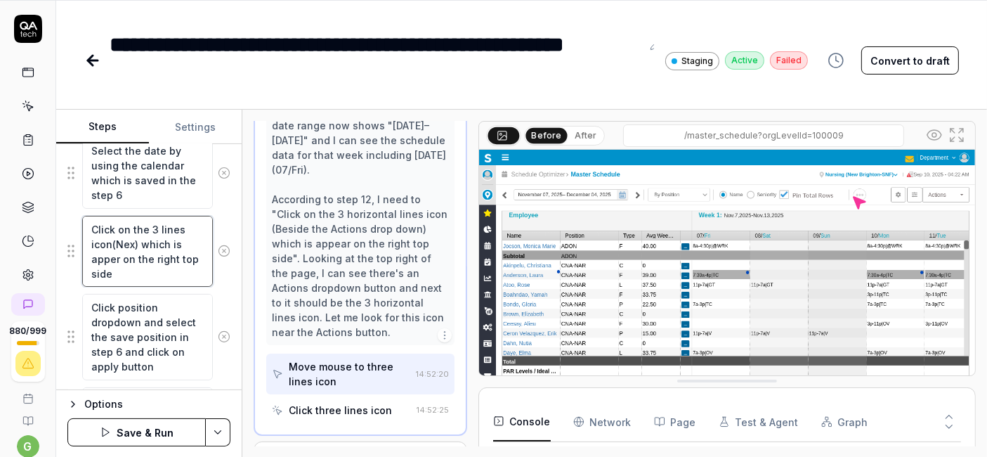
type textarea "Click on the 3 lines icon(Next) which is apper on the right top side"
type textarea "*"
type textarea "Click on the 3 lines icon(Next ) which is apper on the right top side"
type textarea "*"
type textarea "Click on the 3 lines icon(Next t) which is apper on the right top side"
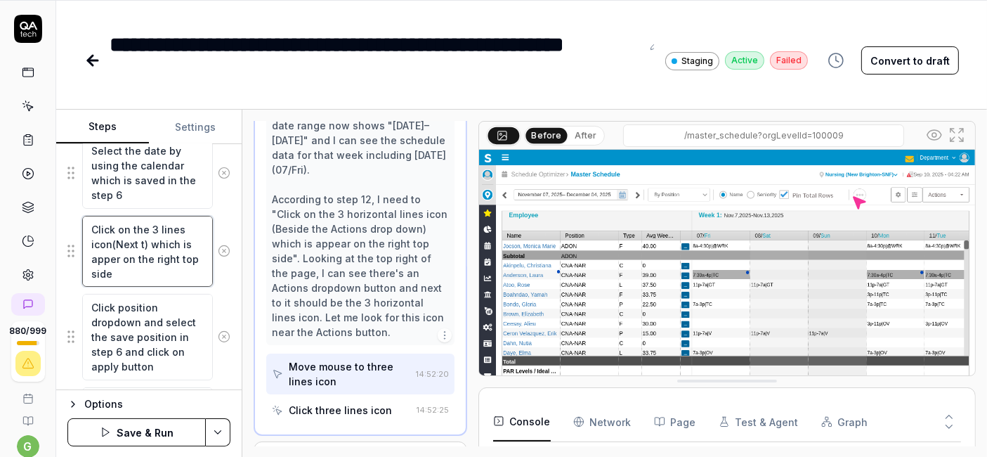
type textarea "*"
type textarea "Click on the 3 lines icon(Next to) which is apper on the right top side"
type textarea "*"
type textarea "Click on the 3 lines icon(Next to ) which is apper on the right top side"
type textarea "*"
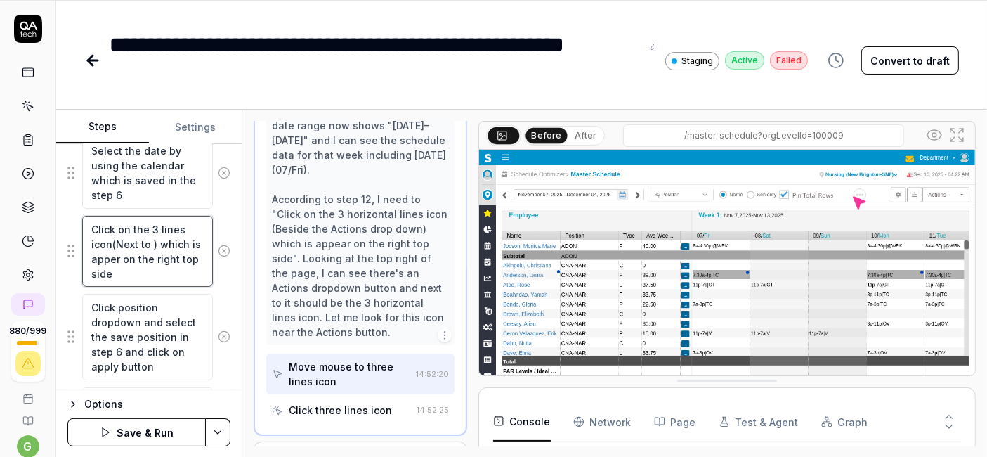
type textarea "Click on the 3 lines icon(Next to s) which is apper on the right top side"
type textarea "*"
type textarea "Click on the 3 lines icon(Next to se) which is apper on the right top side"
type textarea "*"
type textarea "Click on the 3 lines icon(Next to set) which is apper on the right top side"
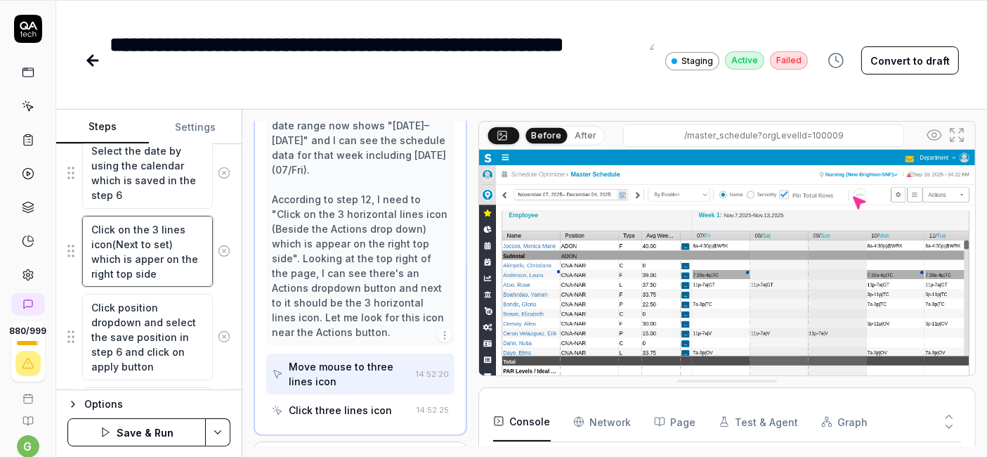
type textarea "*"
type textarea "Click on the 3 lines icon(Next to sett) which is apper on the right top side"
type textarea "*"
type textarea "Click on the 3 lines icon(Next to setti) which is apper on the right top side"
type textarea "*"
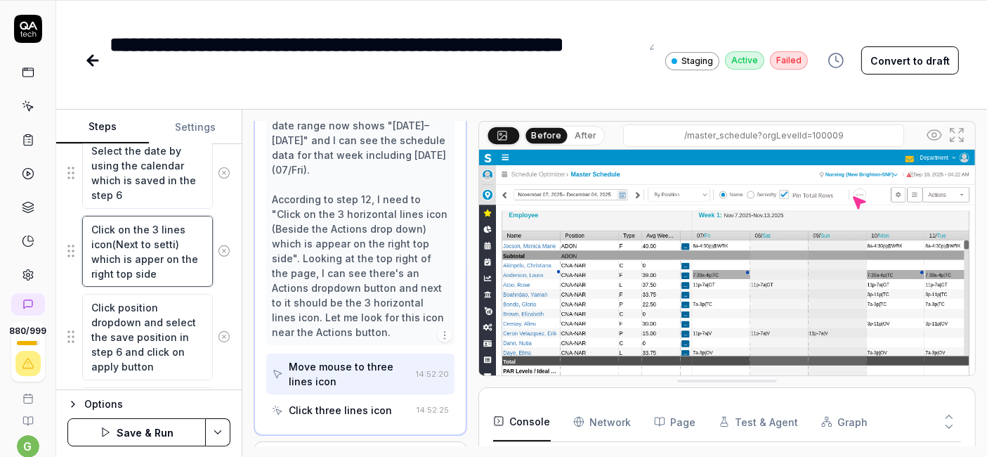
type textarea "Click on the 3 lines icon(Next to settin) which is apper on the right top side"
type textarea "*"
type textarea "Click on the 3 lines icon(Next to setting) which is apper on the right top side"
type textarea "*"
type textarea "Click on the 3 lines icon(Next to settings) which is apper on the right top side"
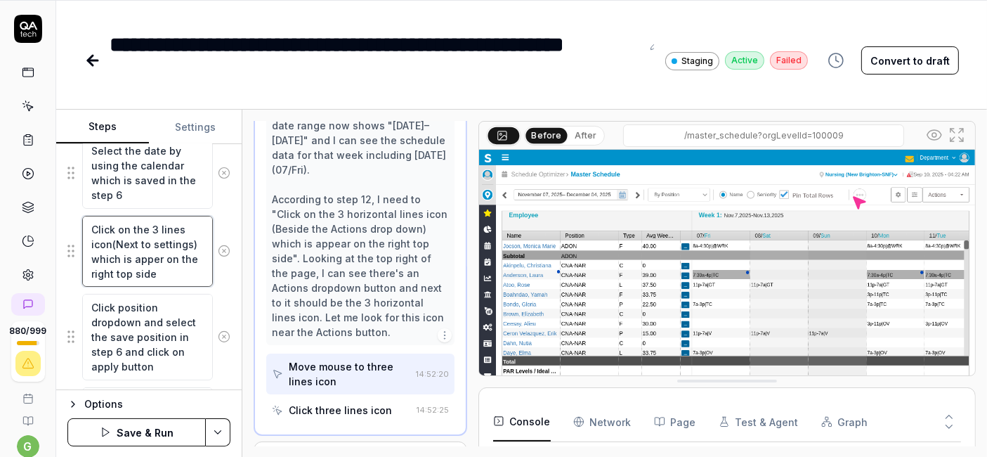
type textarea "*"
type textarea "Click on the 3 lines icon(Next to settings ) which is apper on the right top si…"
type textarea "*"
type textarea "Click on the 3 lines icon(Next to settings i) which is apper on the right top s…"
type textarea "*"
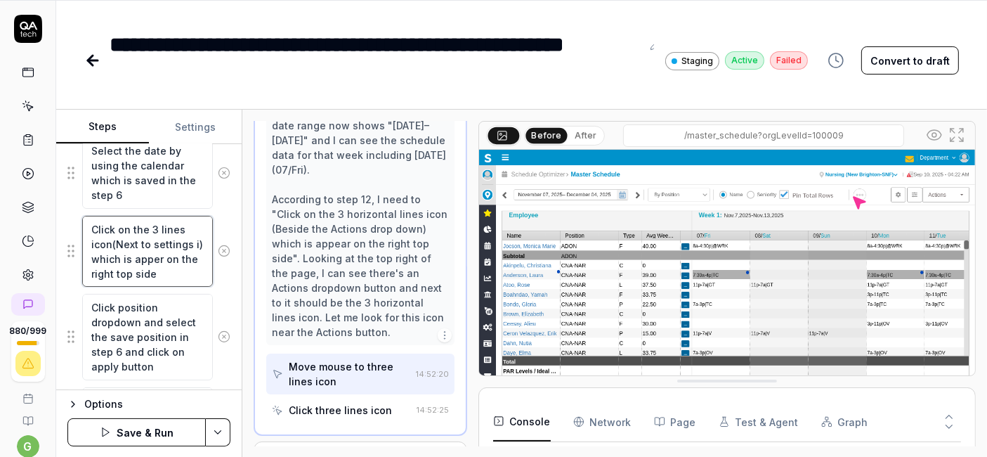
type textarea "Click on the 3 lines icon(Next to settings ic) which is apper on the right top …"
type textarea "*"
type textarea "Click on the 3 lines icon(Next to settings ico) which is apper on the right top…"
type textarea "*"
type textarea "Click on the 3 lines icon(Next to settings icon) which is apper on the right to…"
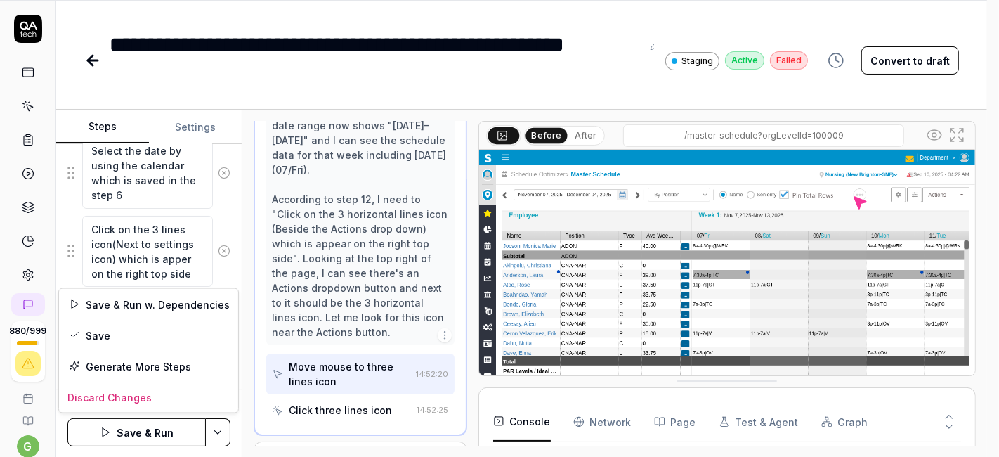
click at [215, 436] on html "**********" at bounding box center [499, 183] width 999 height 549
click at [130, 333] on div "Save" at bounding box center [148, 335] width 179 height 31
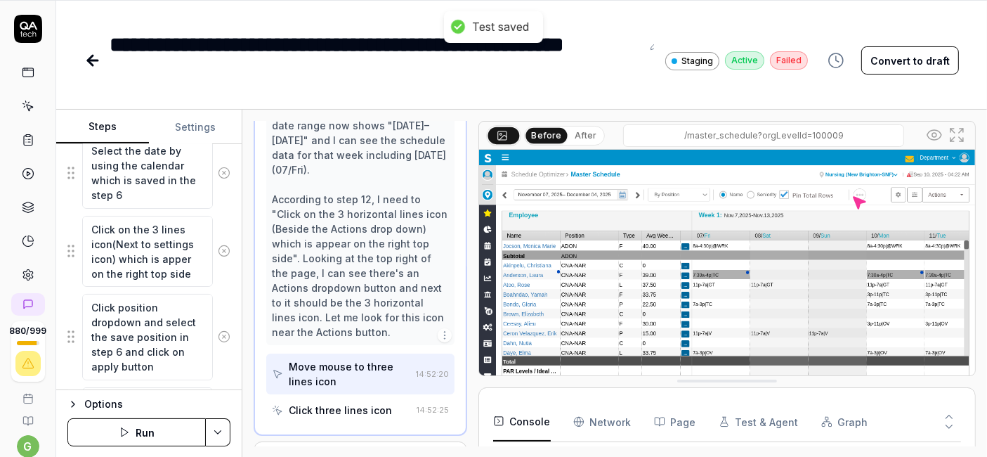
type textarea "*"
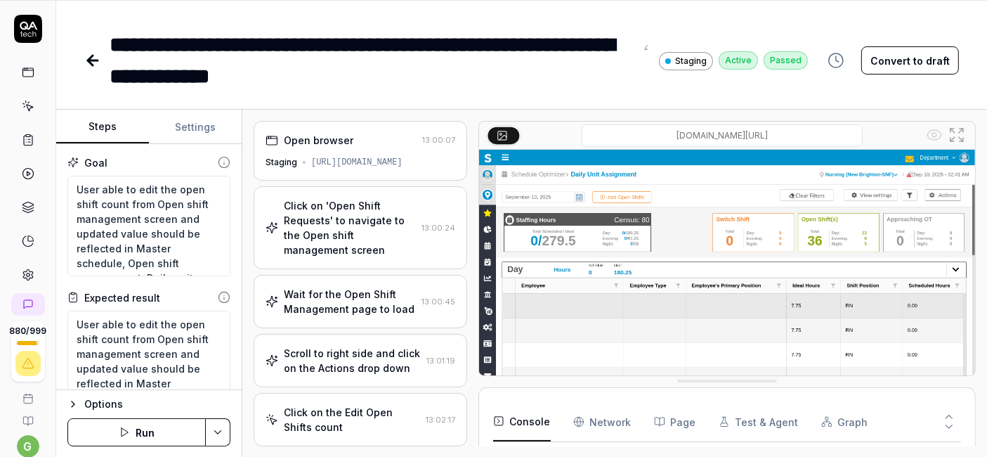
type textarea "*"
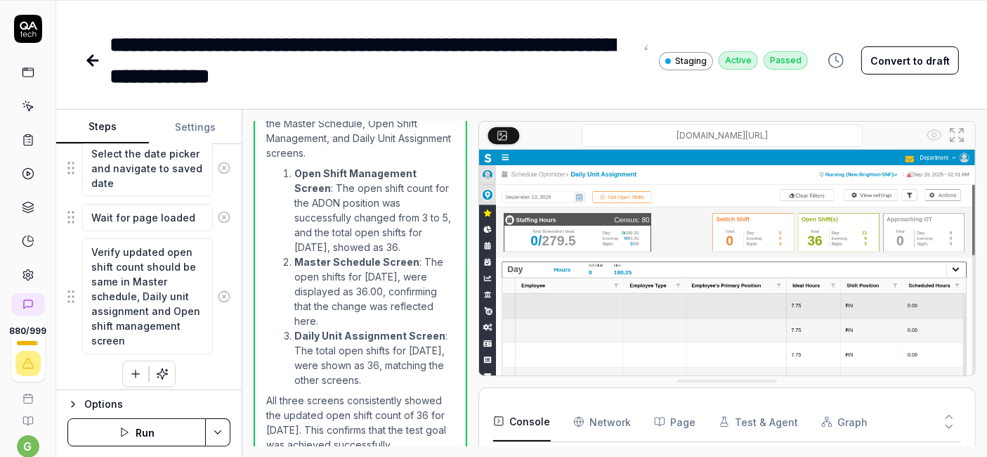
scroll to position [1360, 0]
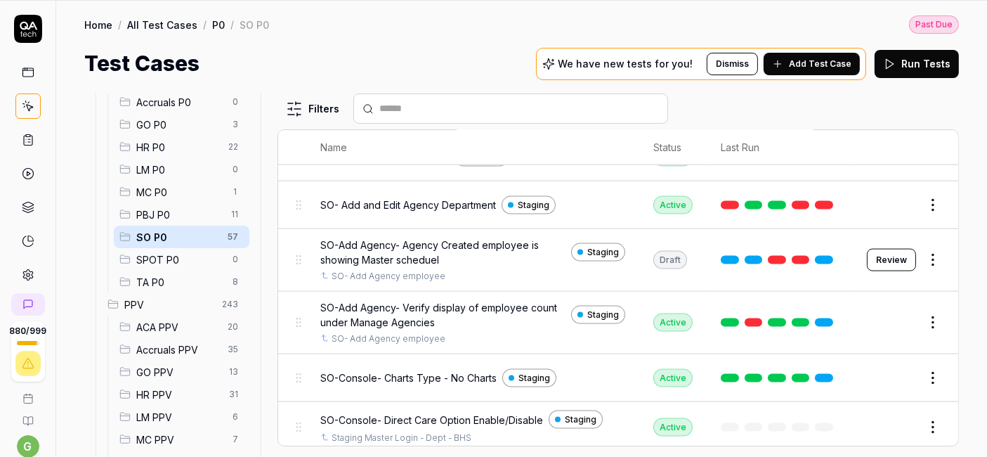
scroll to position [2131, 0]
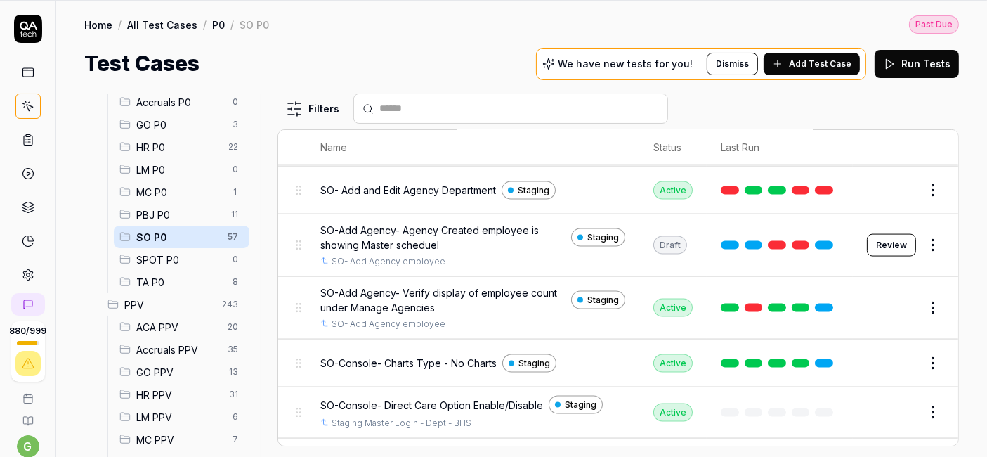
click at [401, 74] on div "Test Cases We have new tests for you! Dismiss Add Test Case Run Tests" at bounding box center [521, 64] width 875 height 32
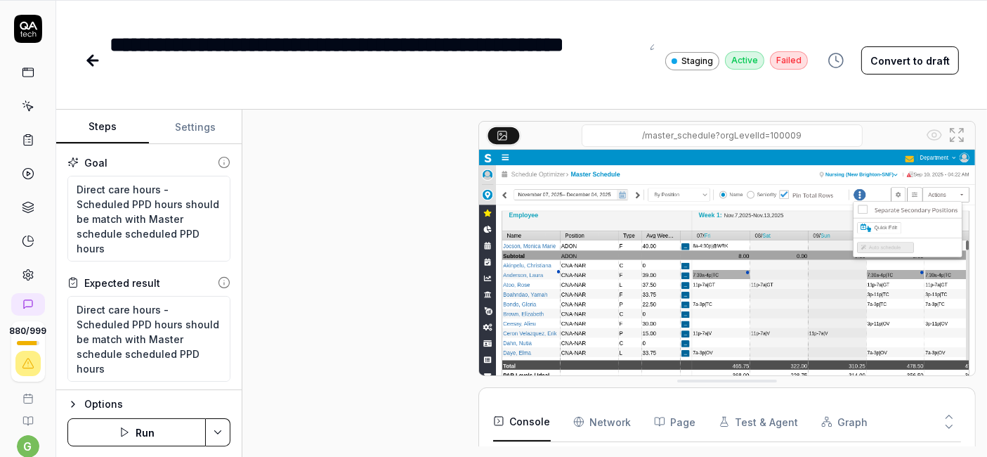
click at [144, 434] on button "Run" at bounding box center [136, 432] width 138 height 28
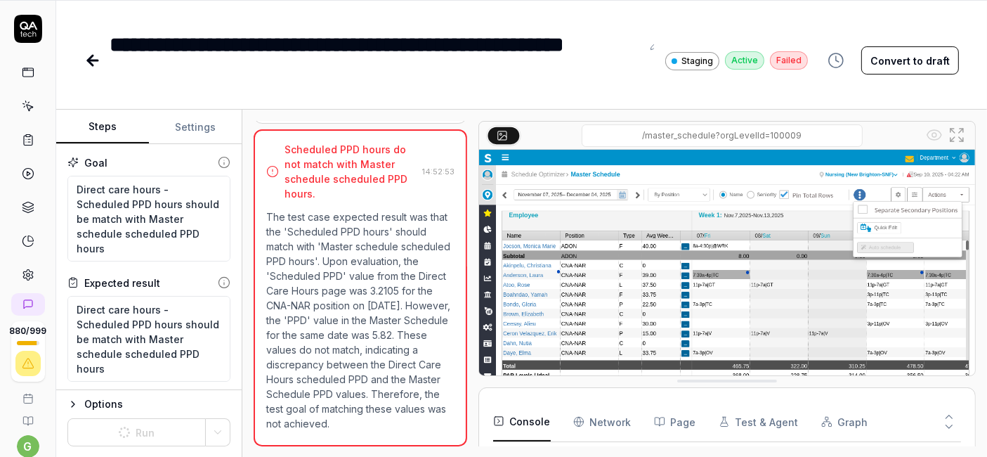
scroll to position [309, 0]
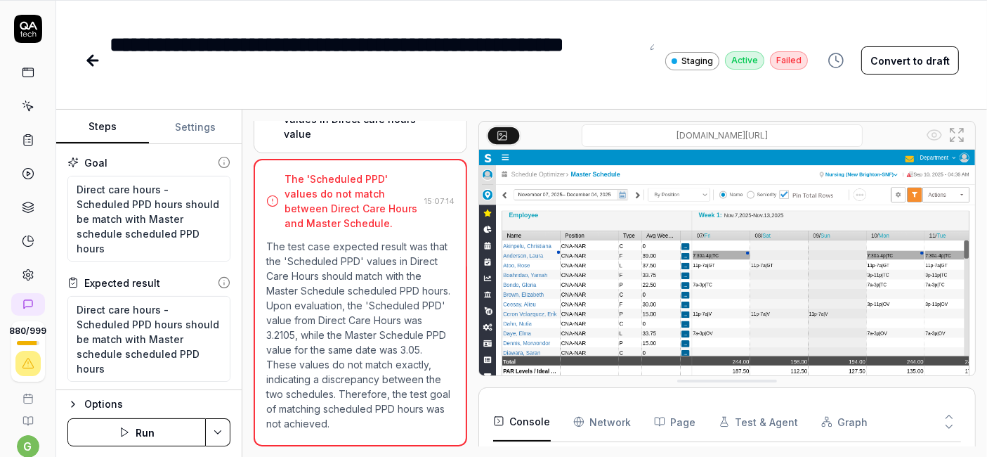
scroll to position [76, 0]
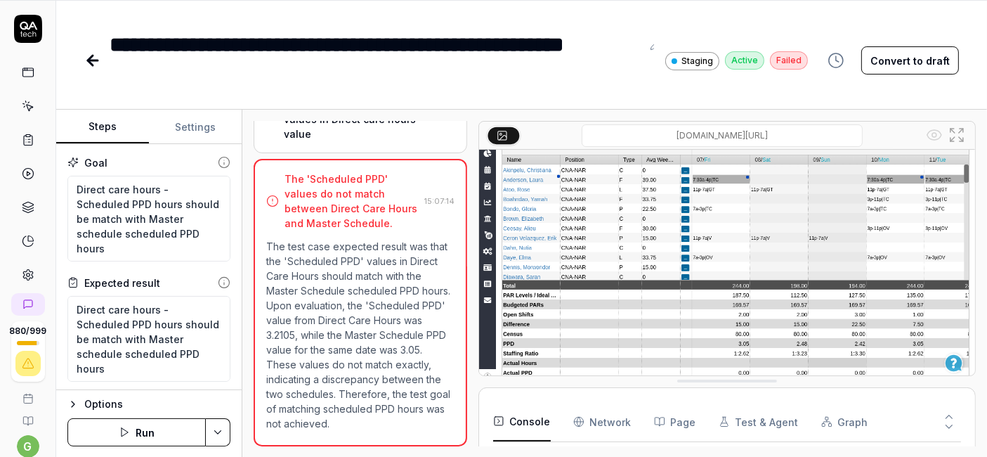
type textarea "*"
